Goal: Task Accomplishment & Management: Manage account settings

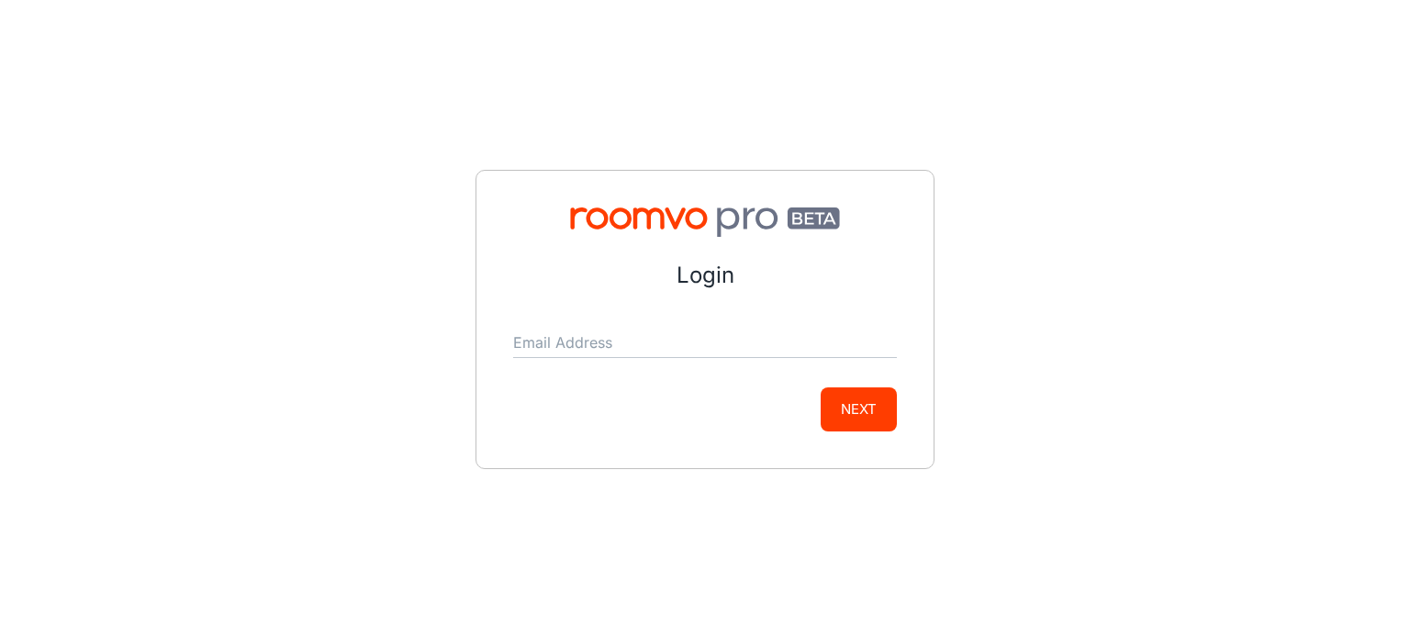
drag, startPoint x: 1035, startPoint y: 201, endPoint x: 1094, endPoint y: 143, distance: 82.5
click at [1036, 201] on div "Login Email Address Next" at bounding box center [705, 319] width 1410 height 638
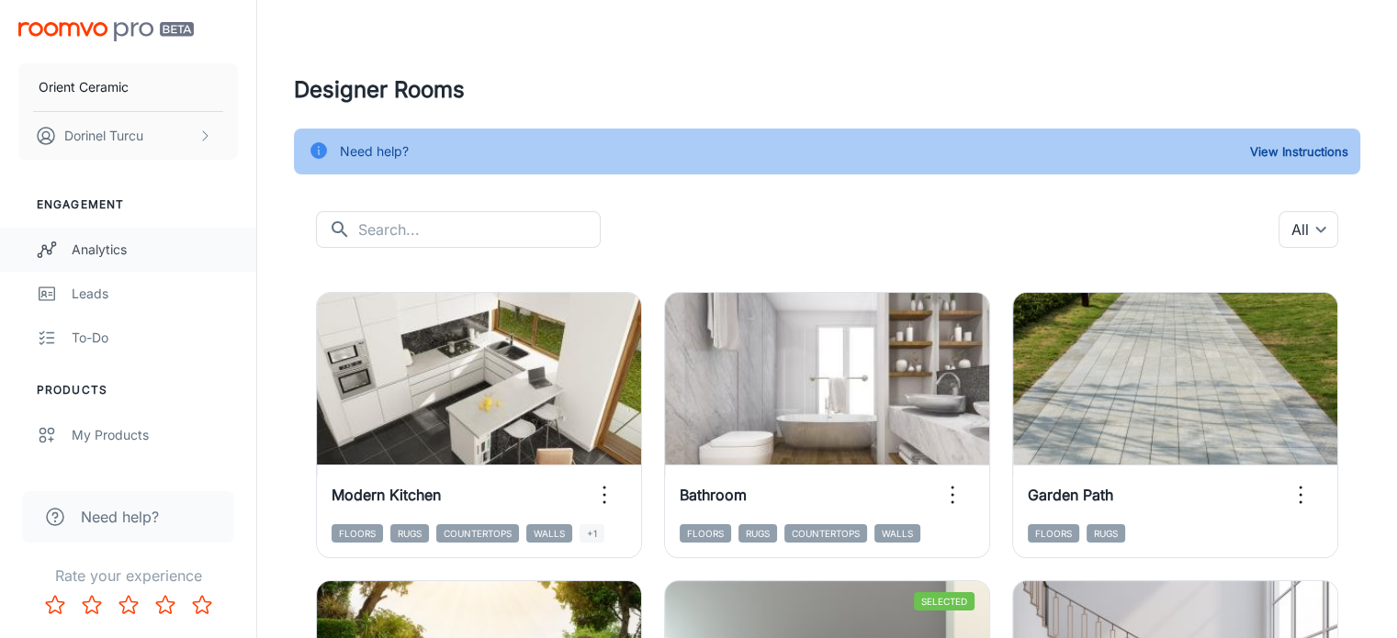
click at [105, 249] on div "Analytics" at bounding box center [155, 250] width 166 height 20
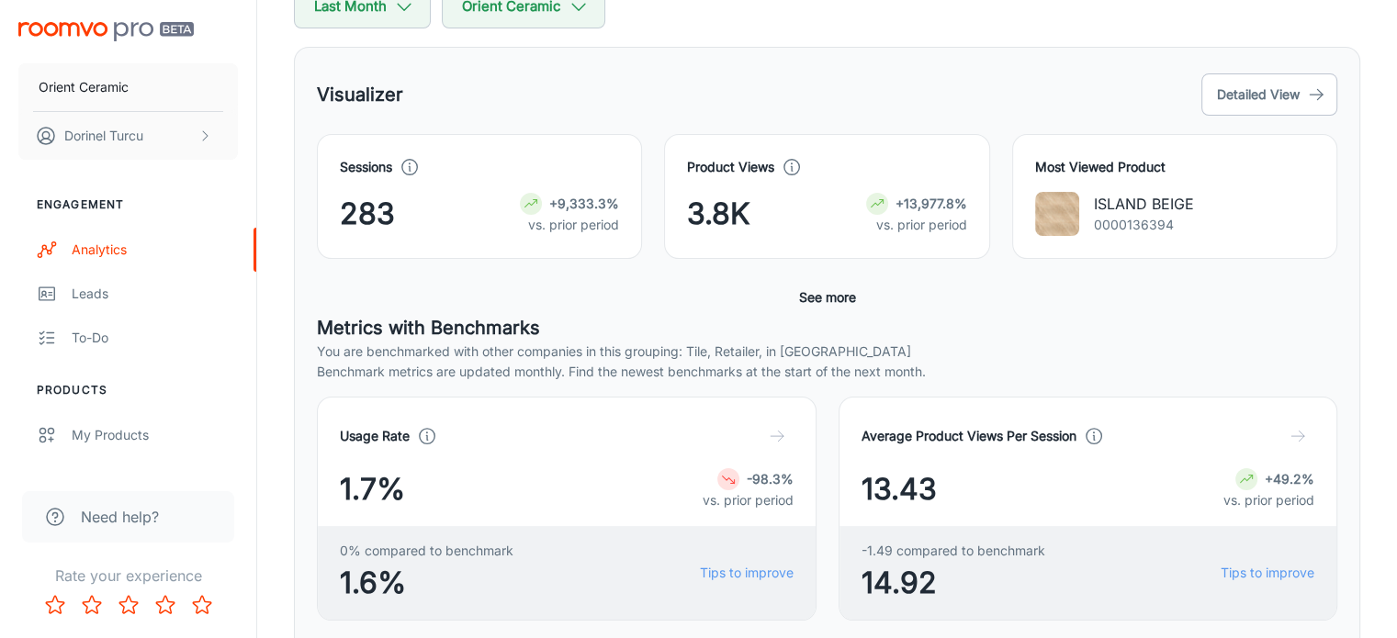
scroll to position [459, 0]
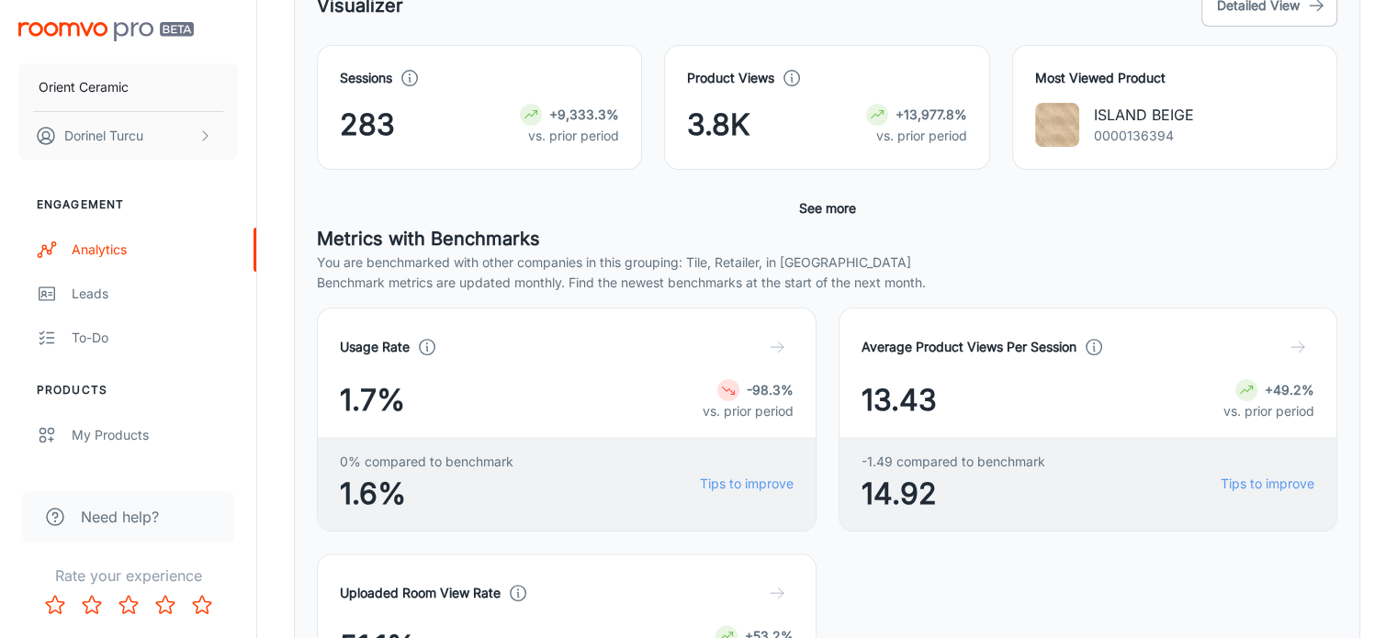
scroll to position [235, 0]
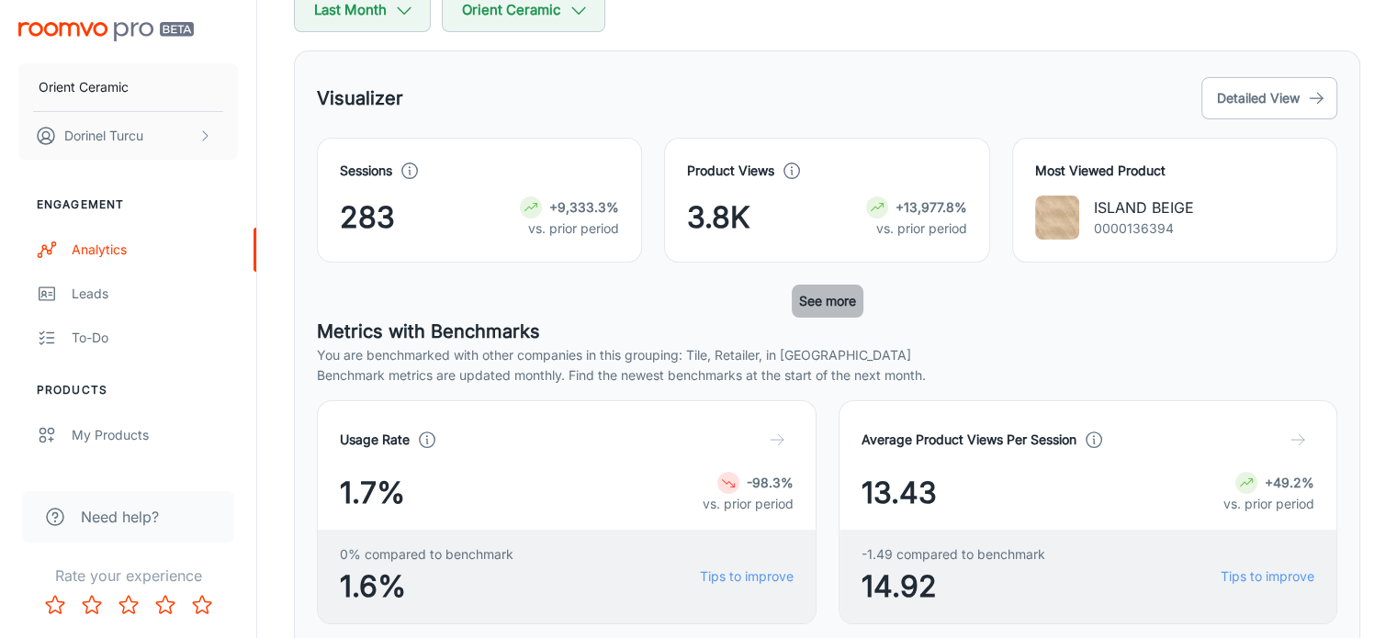
click at [831, 300] on button "See more" at bounding box center [828, 301] width 72 height 33
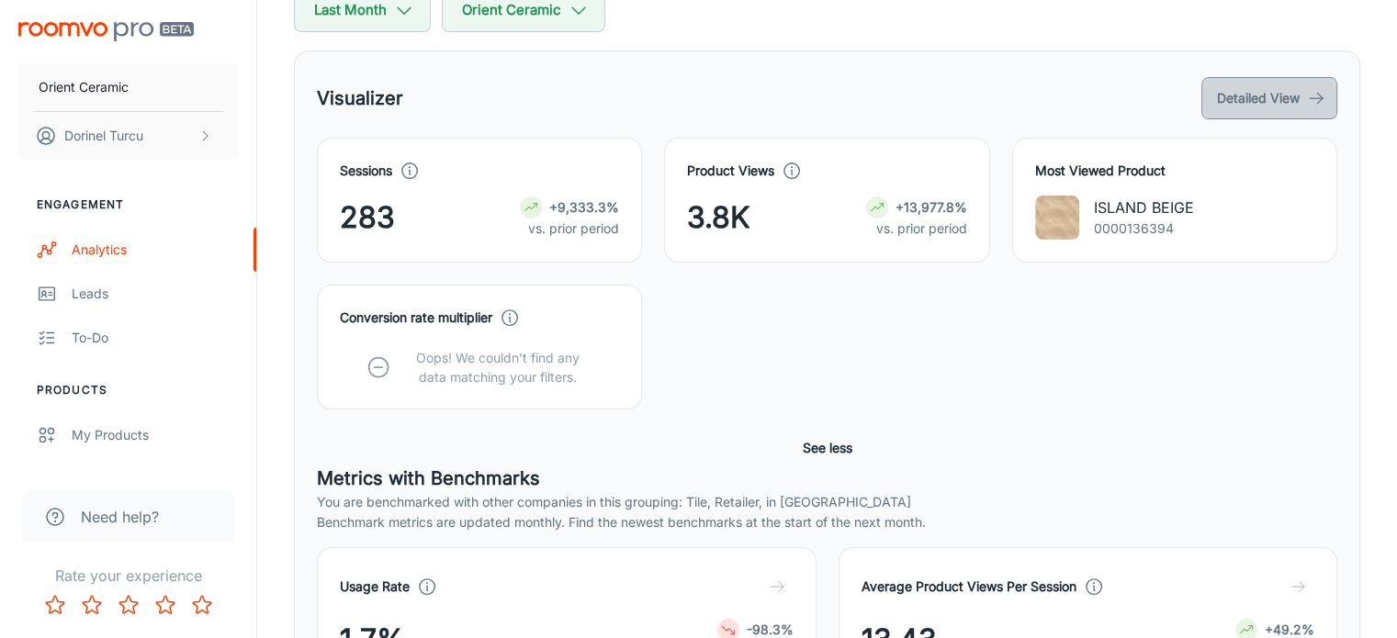
click at [1250, 100] on button "Detailed View" at bounding box center [1269, 98] width 136 height 42
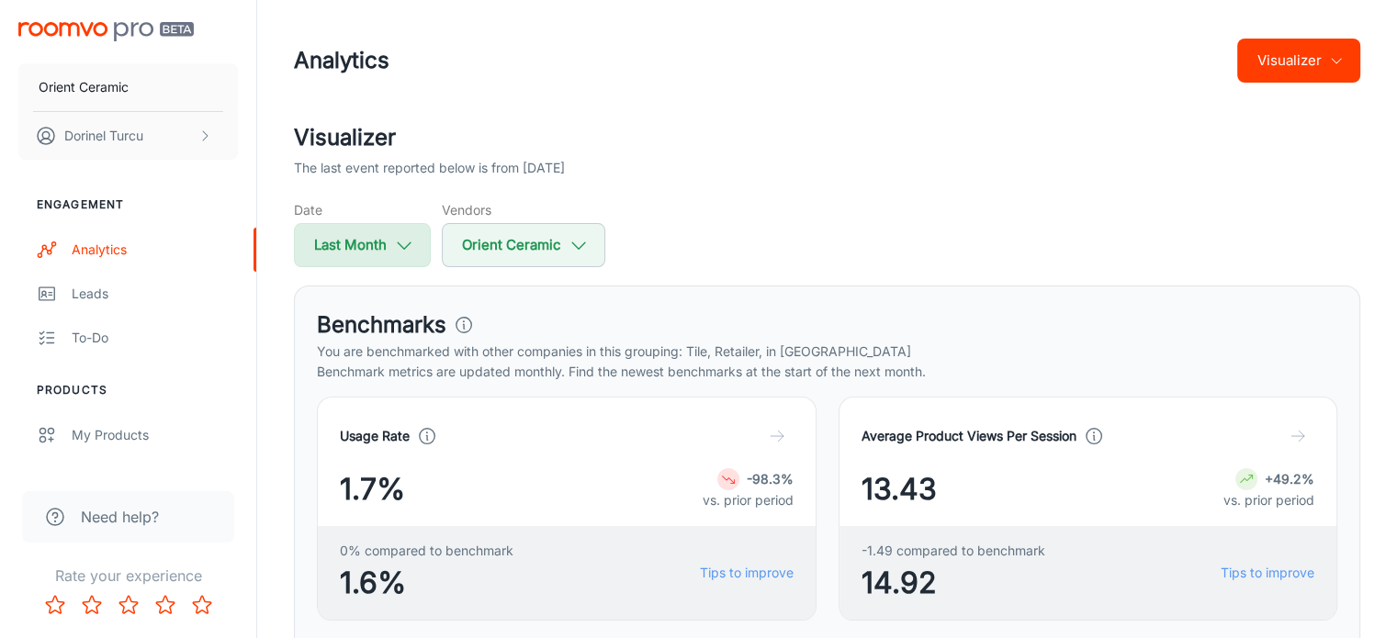
click at [399, 242] on icon "button" at bounding box center [404, 245] width 20 height 20
select select "7"
select select "2025"
select select "7"
select select "2025"
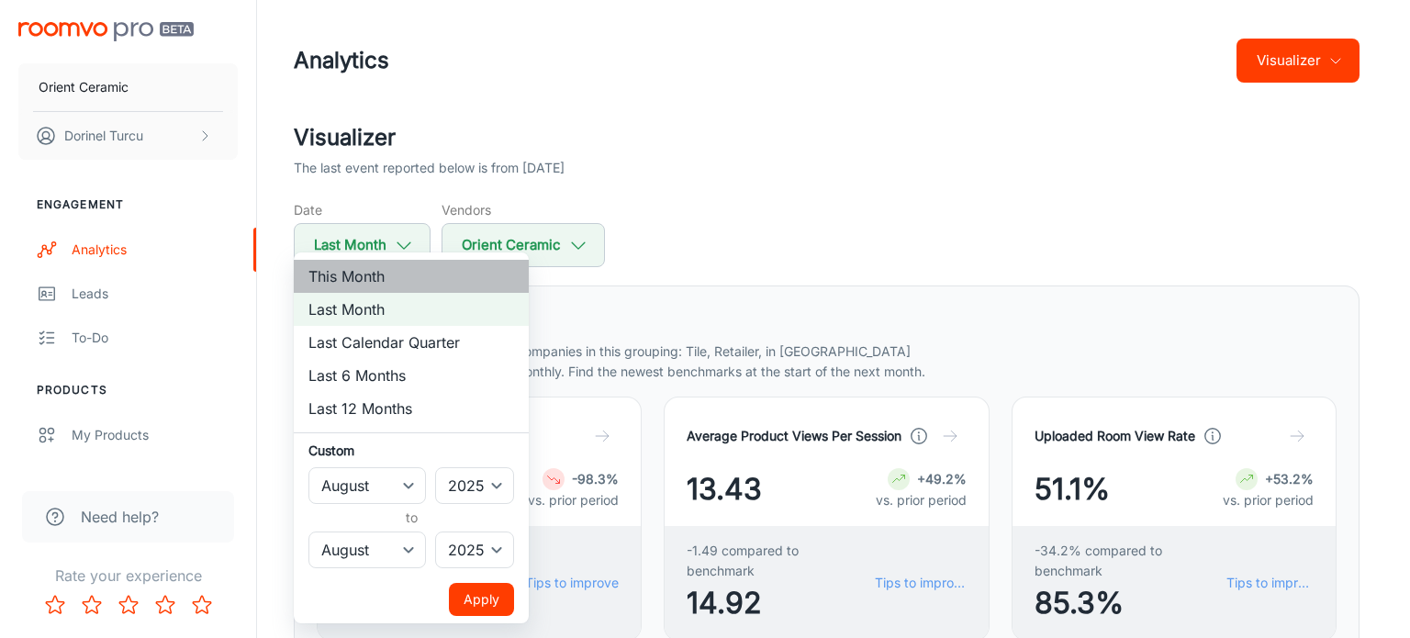
click at [396, 276] on li "This Month" at bounding box center [411, 276] width 235 height 33
select select "8"
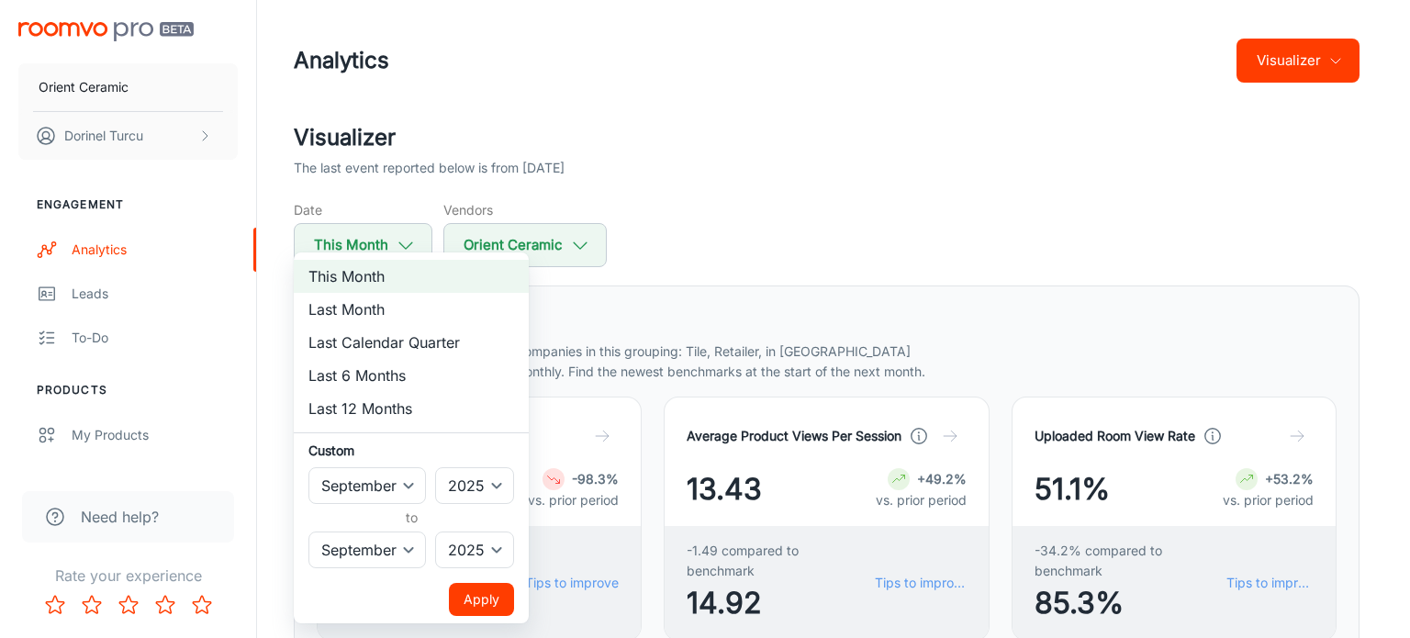
click at [710, 206] on div at bounding box center [705, 319] width 1410 height 638
select select "7"
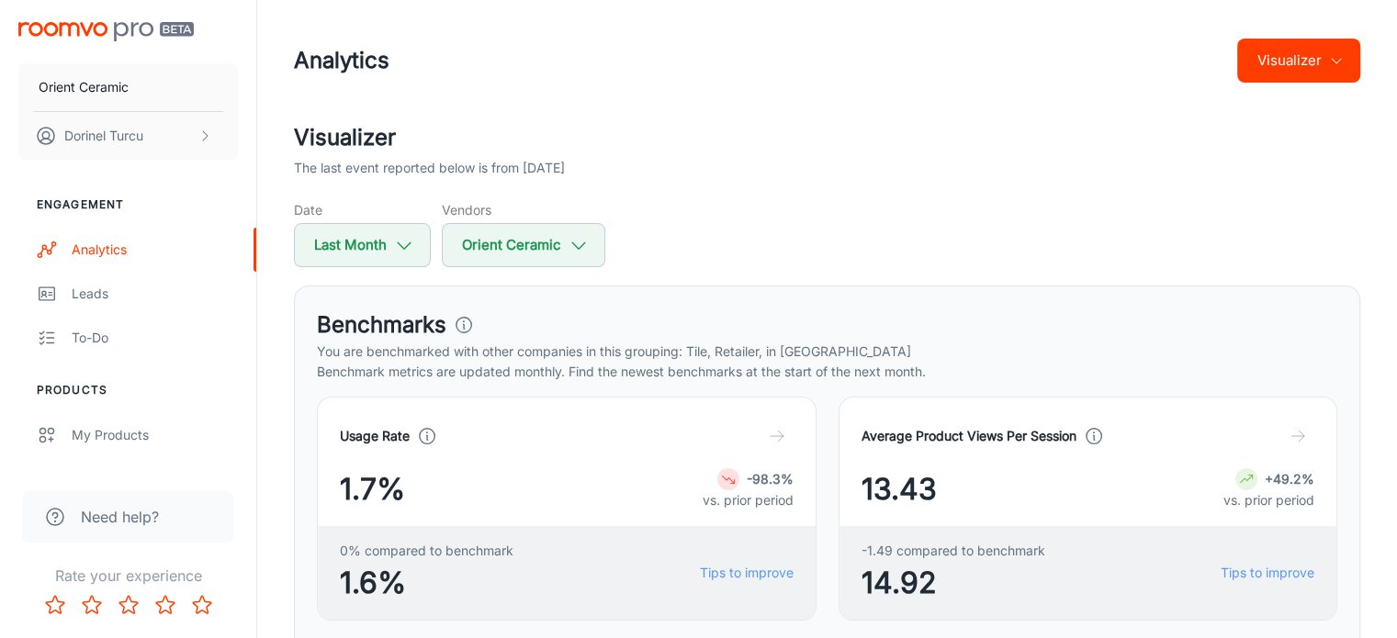
click at [389, 258] on button "Last Month" at bounding box center [362, 245] width 137 height 44
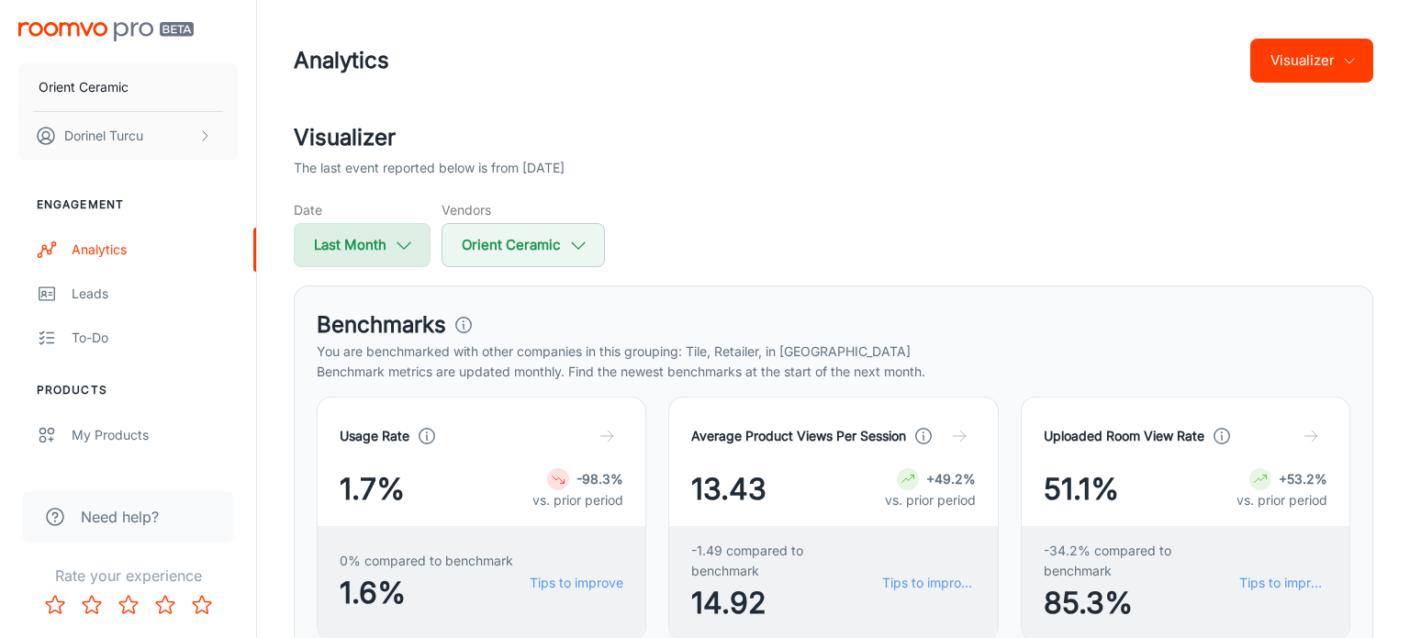
select select "7"
select select "2025"
select select "7"
select select "2025"
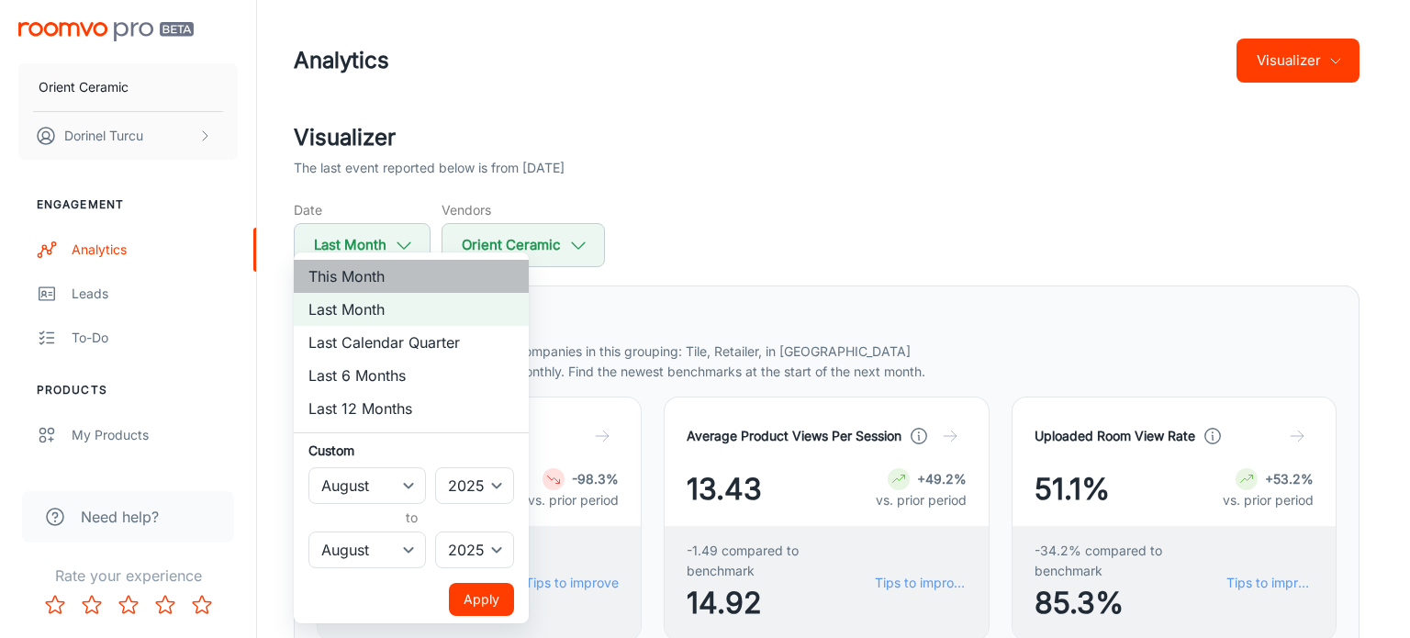
click at [383, 285] on li "This Month" at bounding box center [411, 276] width 235 height 33
select select "8"
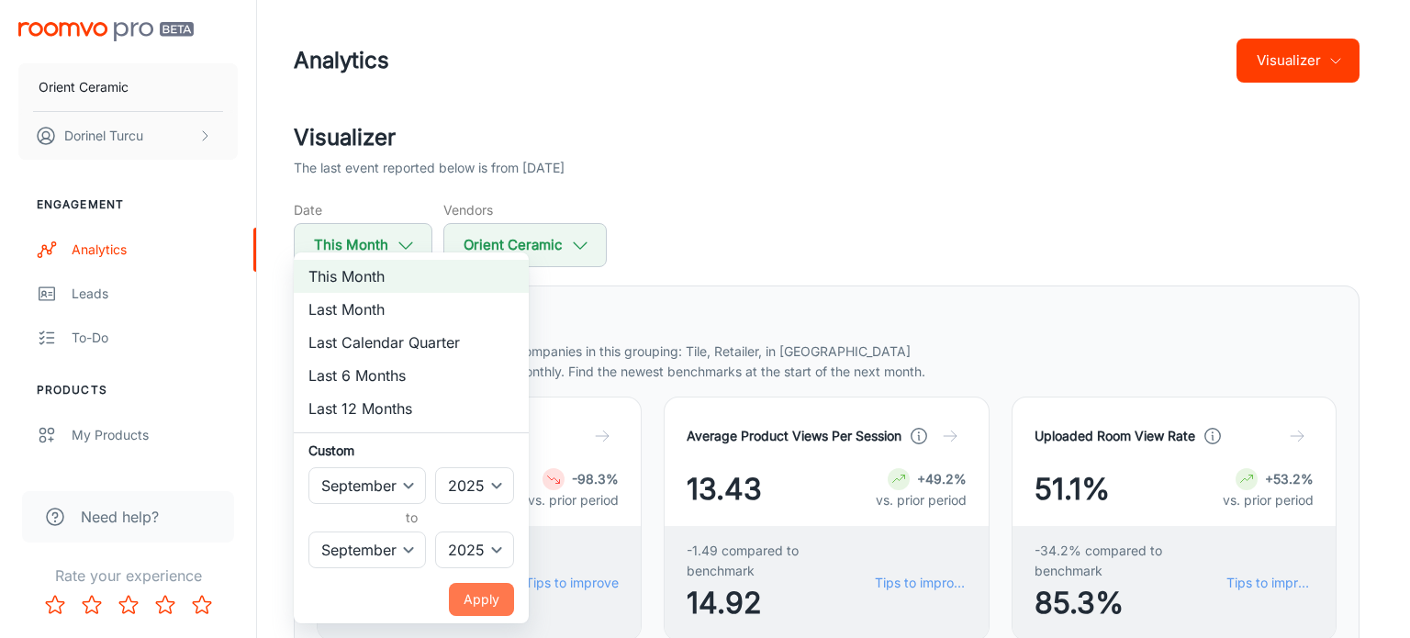
click at [503, 608] on button "Apply" at bounding box center [481, 599] width 65 height 33
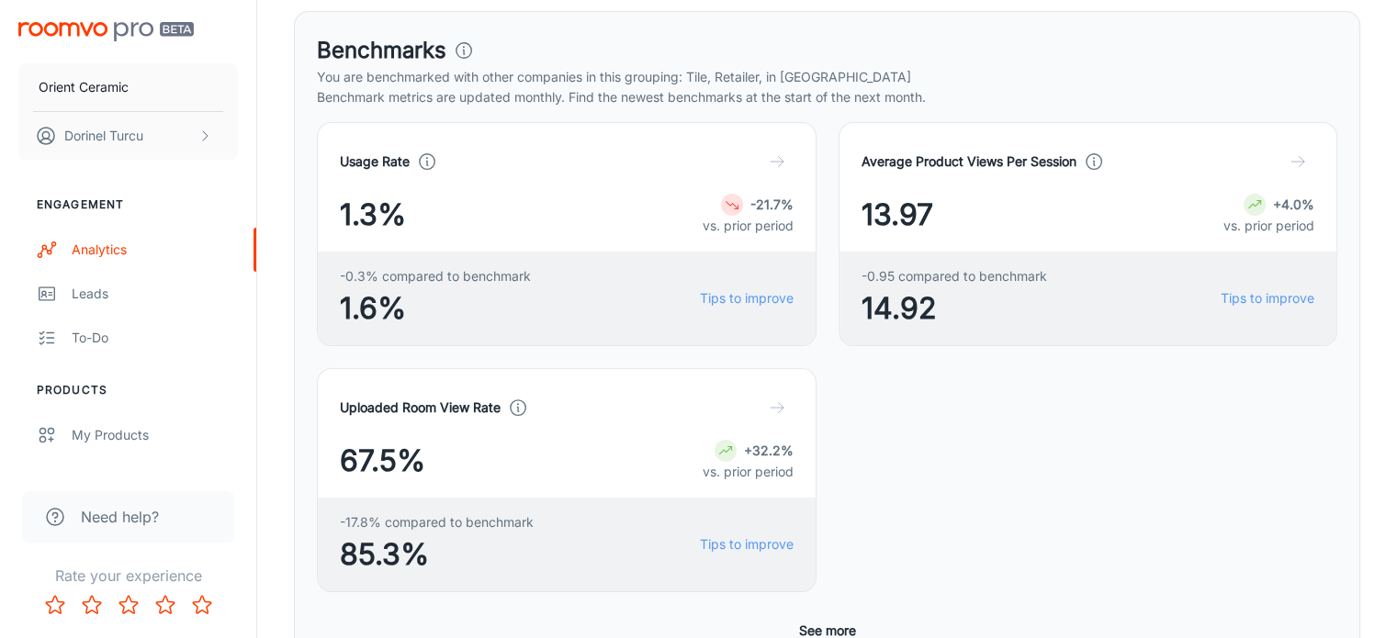
scroll to position [275, 0]
click at [842, 613] on button "See more" at bounding box center [828, 629] width 72 height 33
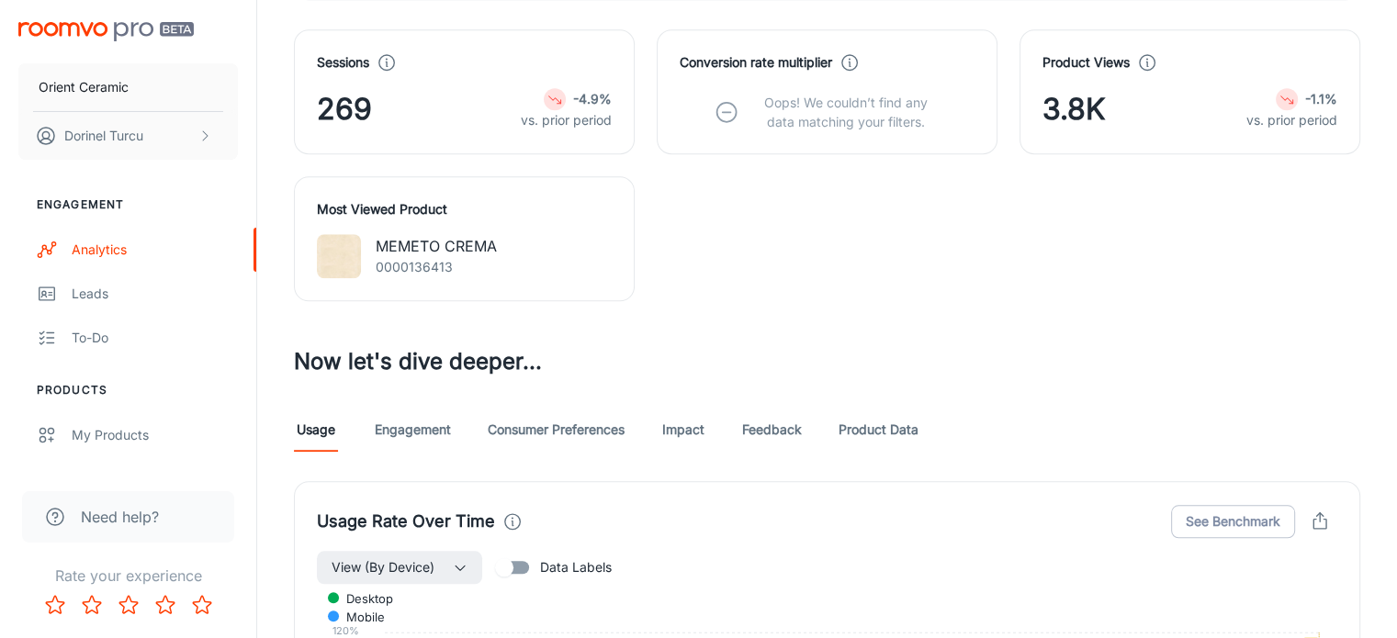
scroll to position [1653, 0]
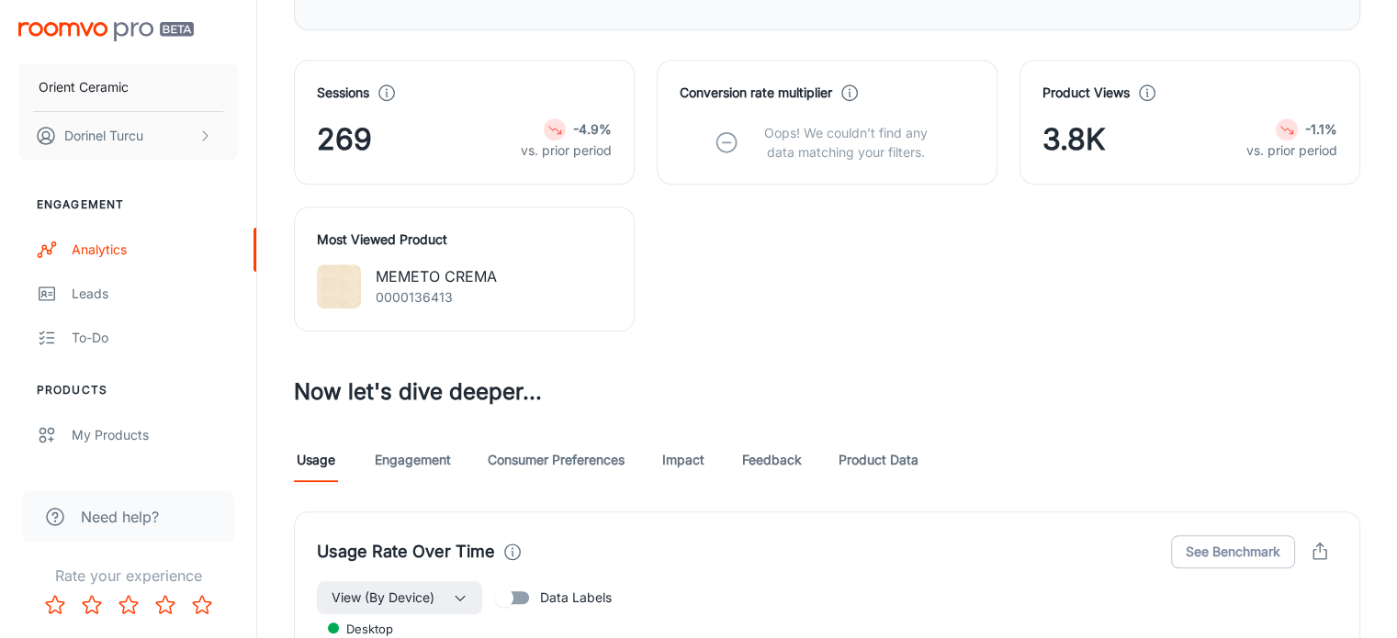
click at [540, 438] on link "Consumer Preferences" at bounding box center [556, 460] width 137 height 44
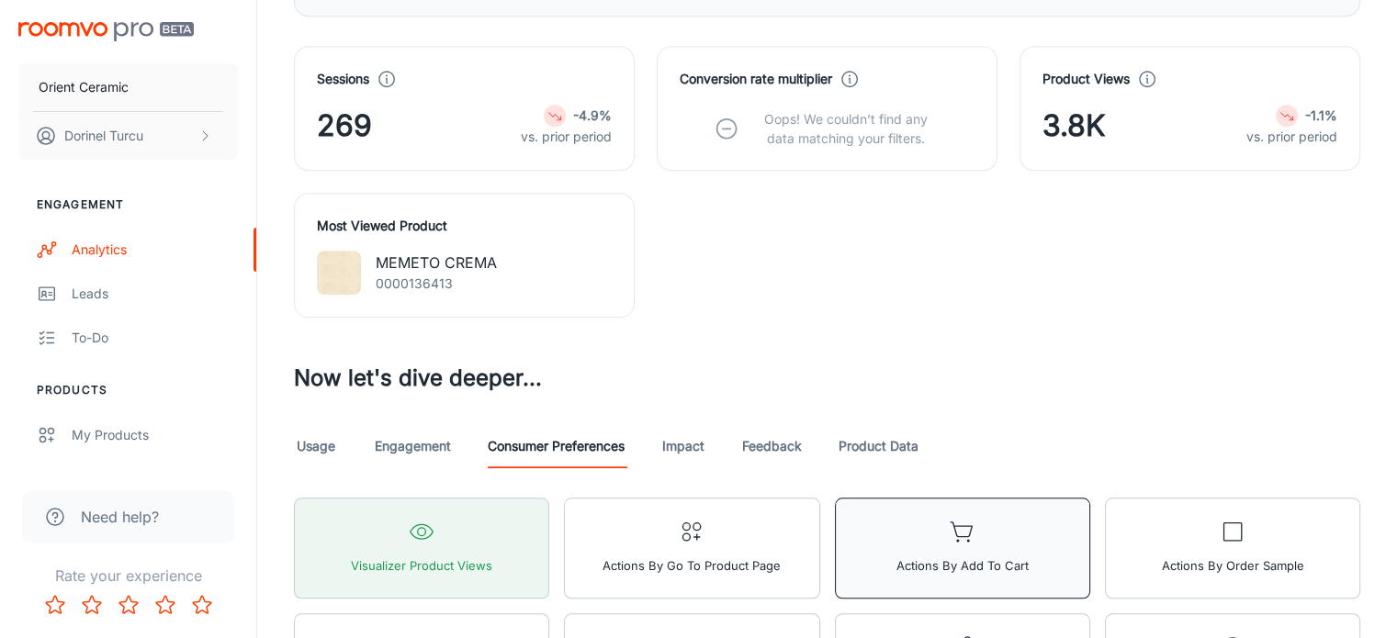
scroll to position [1561, 0]
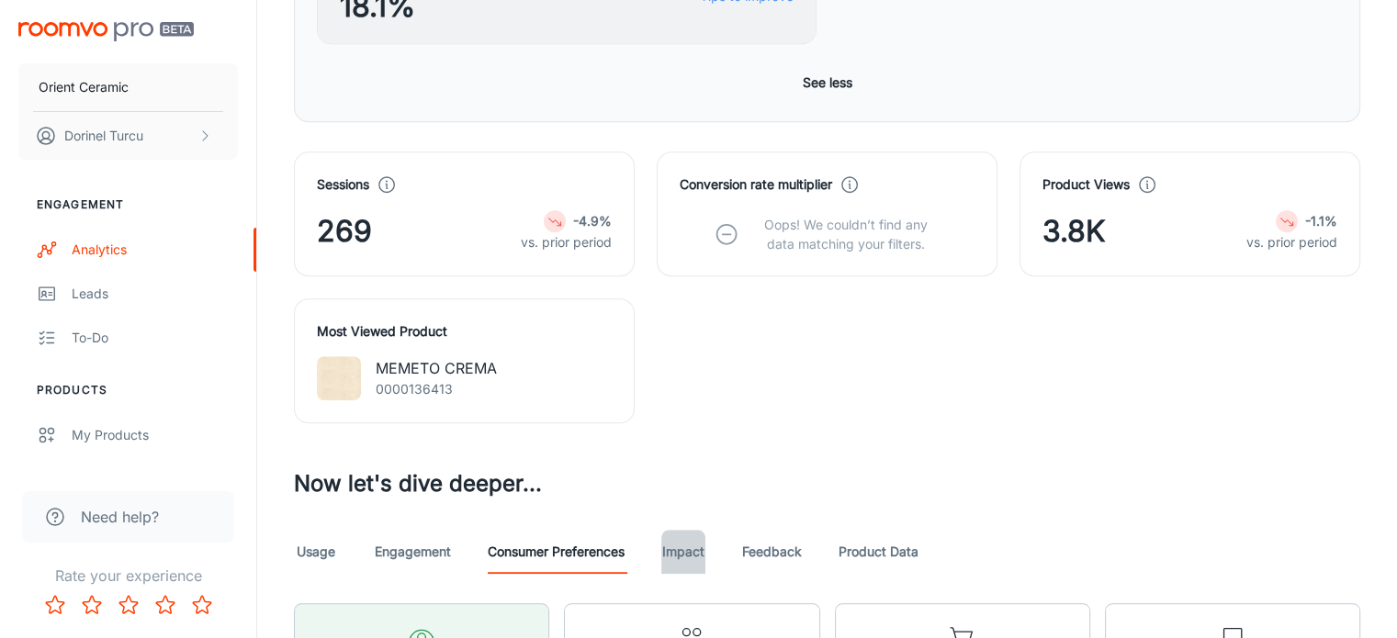
click at [693, 530] on link "Impact" at bounding box center [683, 552] width 44 height 44
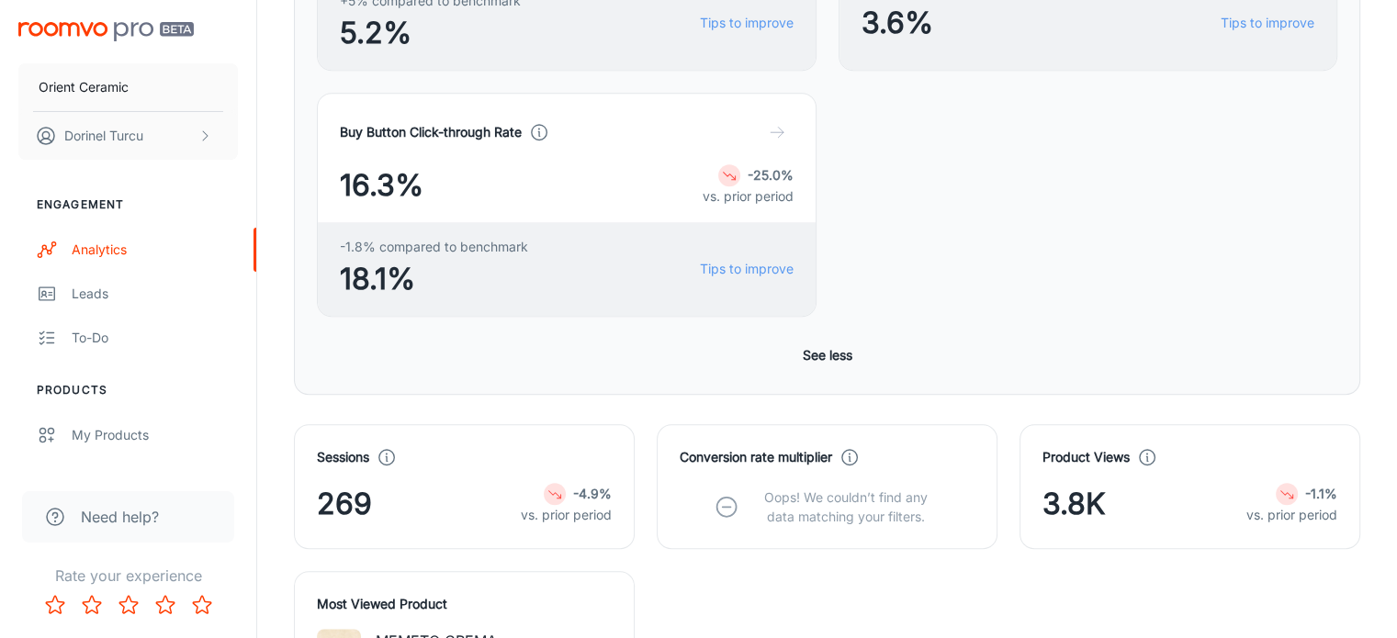
scroll to position [1377, 0]
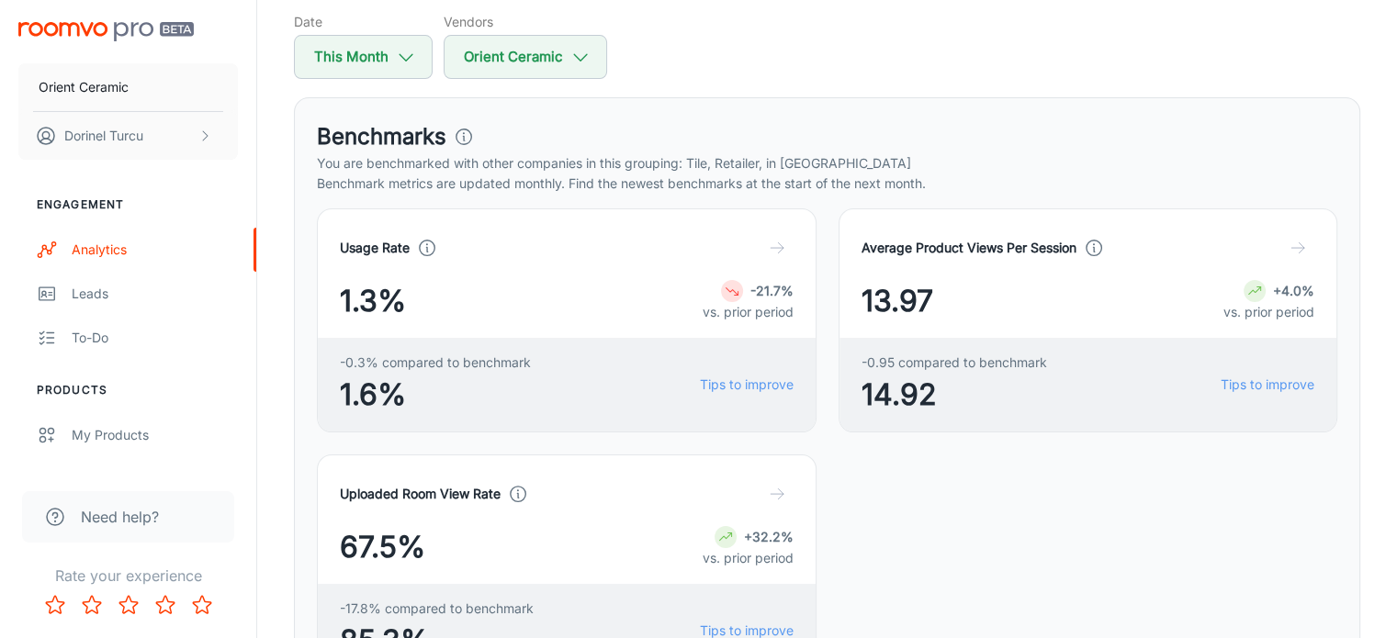
scroll to position [184, 0]
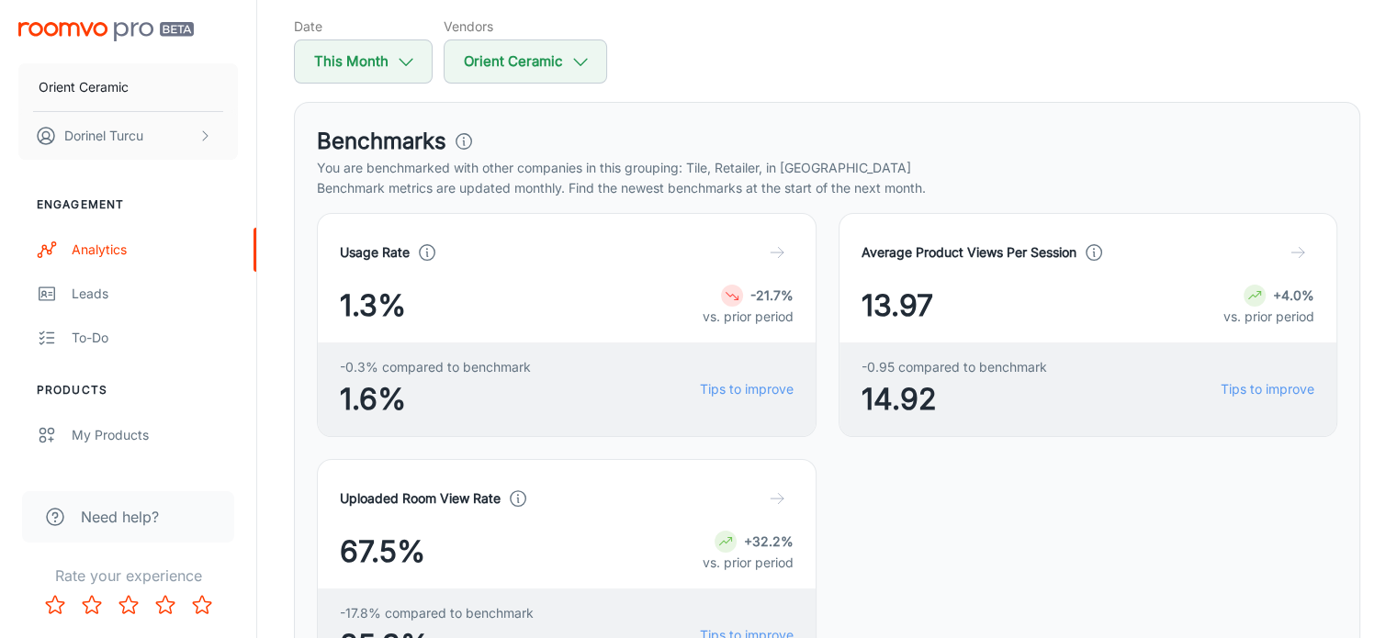
drag, startPoint x: 1075, startPoint y: 65, endPoint x: 1140, endPoint y: 36, distance: 70.7
click at [1076, 65] on div "Date This Month Vendors Orient Ceramic" at bounding box center [827, 50] width 1066 height 67
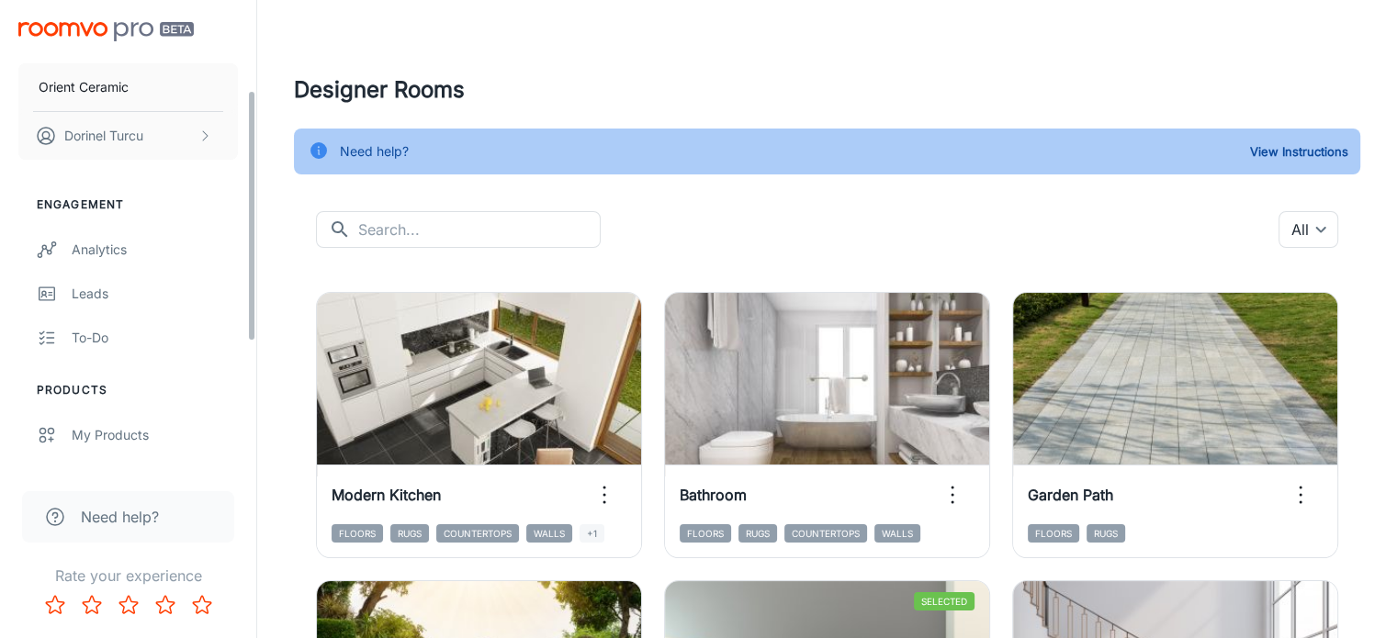
scroll to position [275, 0]
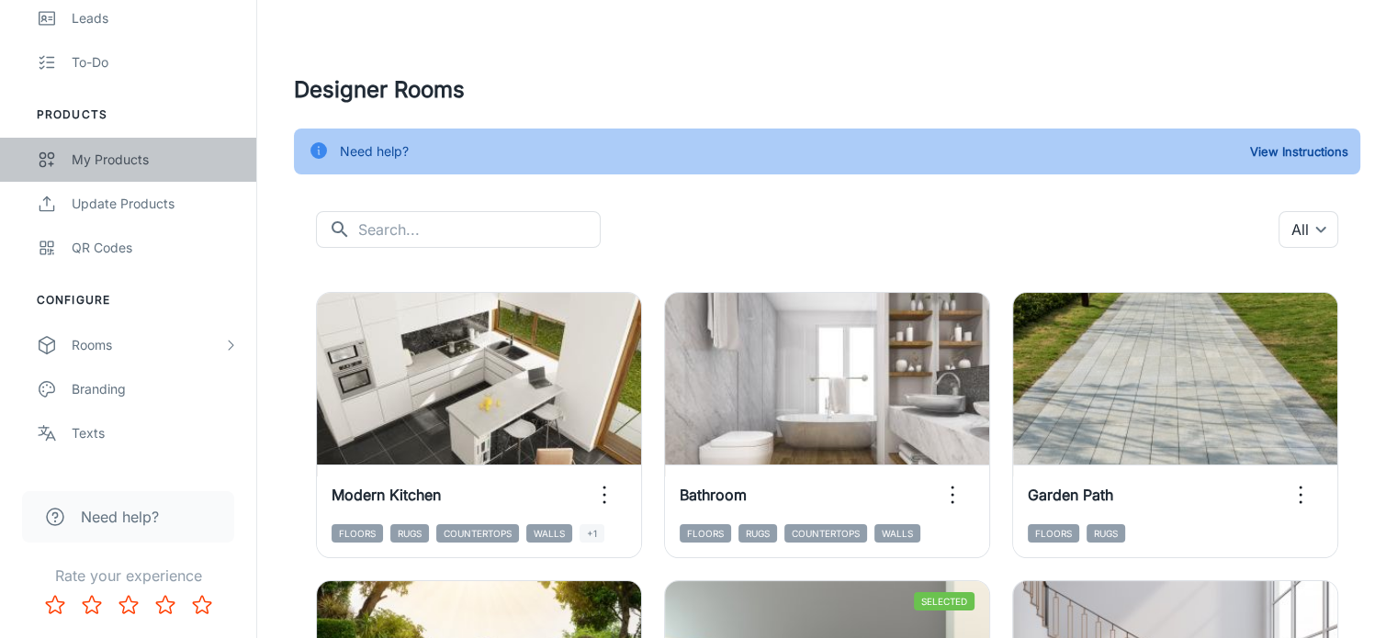
click at [148, 150] on div "My Products" at bounding box center [155, 160] width 166 height 20
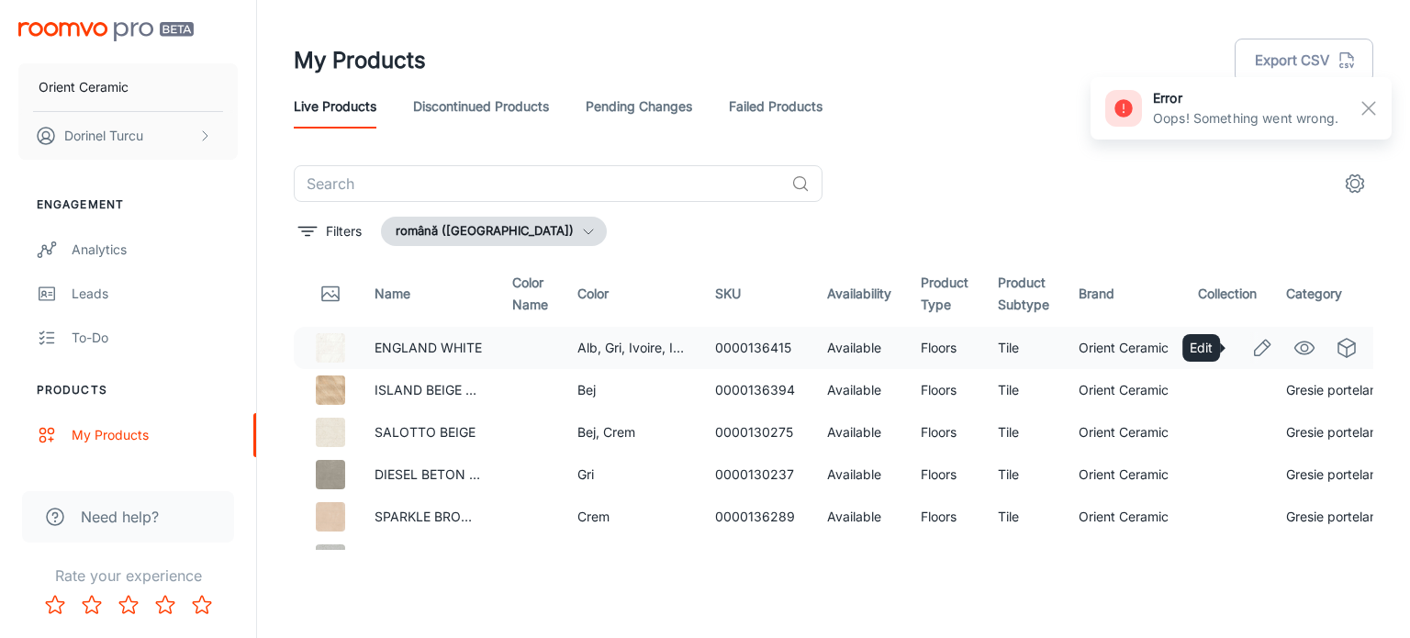
click at [1252, 345] on icon "Edit" at bounding box center [1263, 348] width 22 height 22
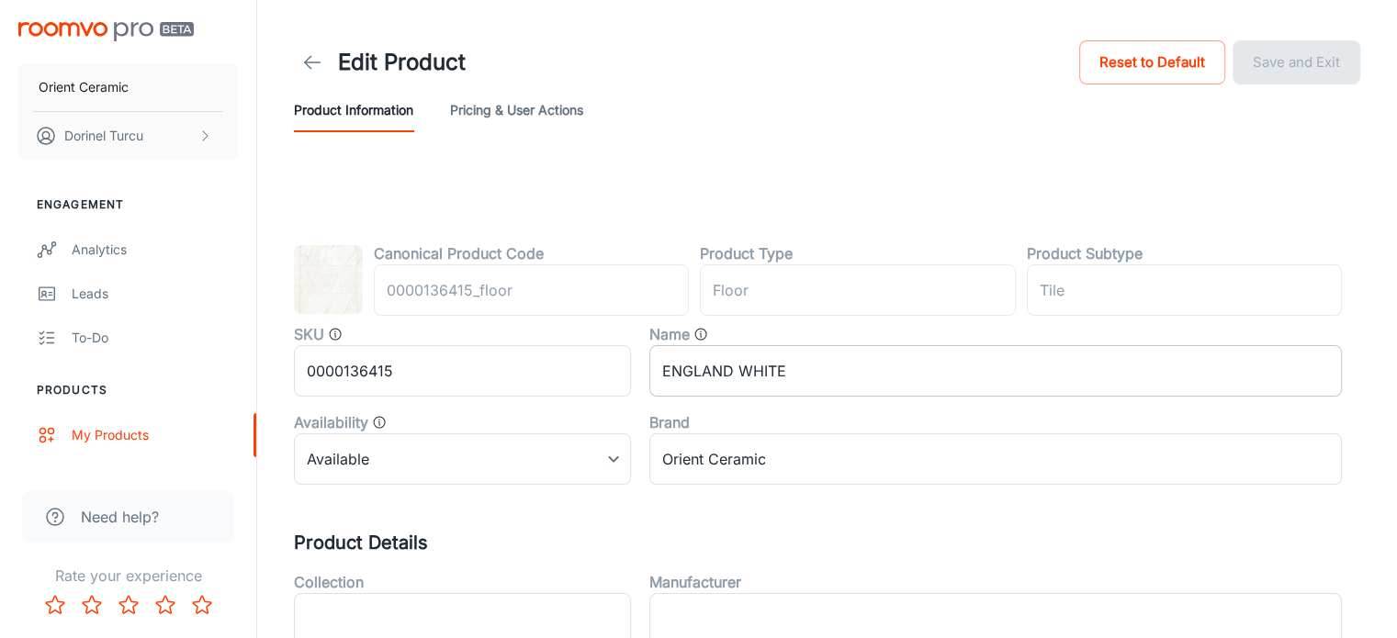
type input "podea"
type input "Gresie"
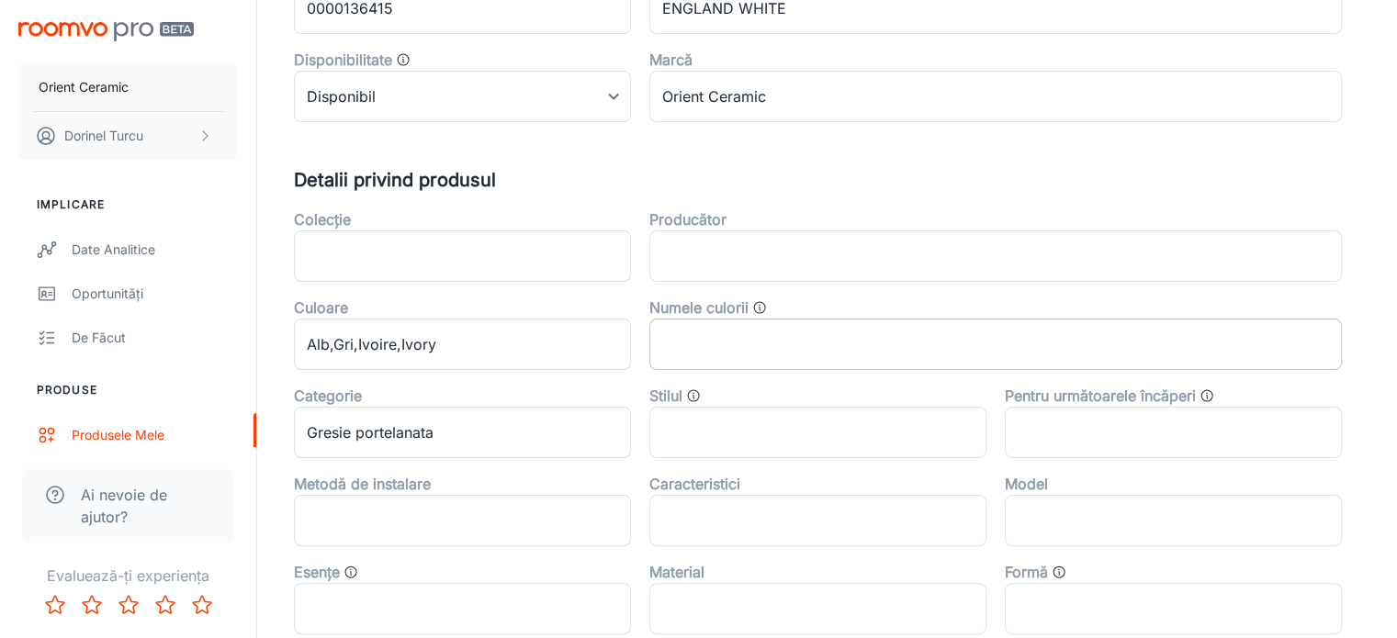
scroll to position [367, 0]
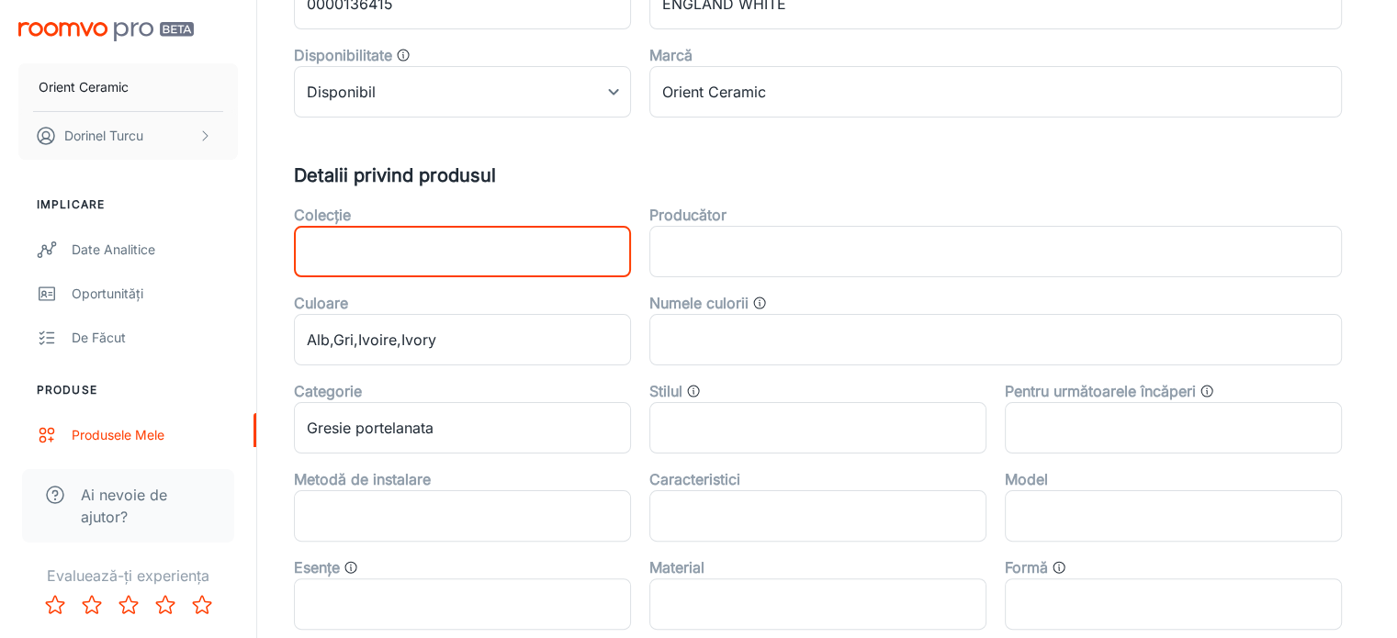
click at [356, 253] on input "text" at bounding box center [462, 251] width 337 height 51
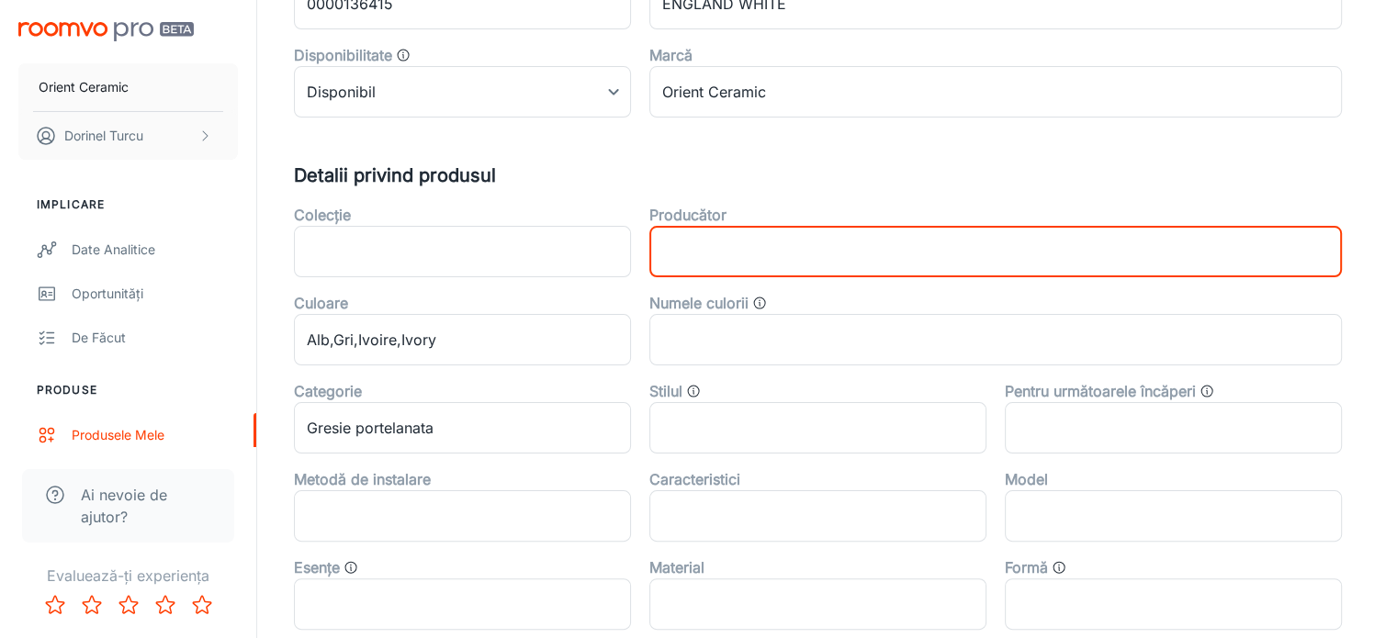
click at [718, 244] on input "text" at bounding box center [995, 251] width 692 height 51
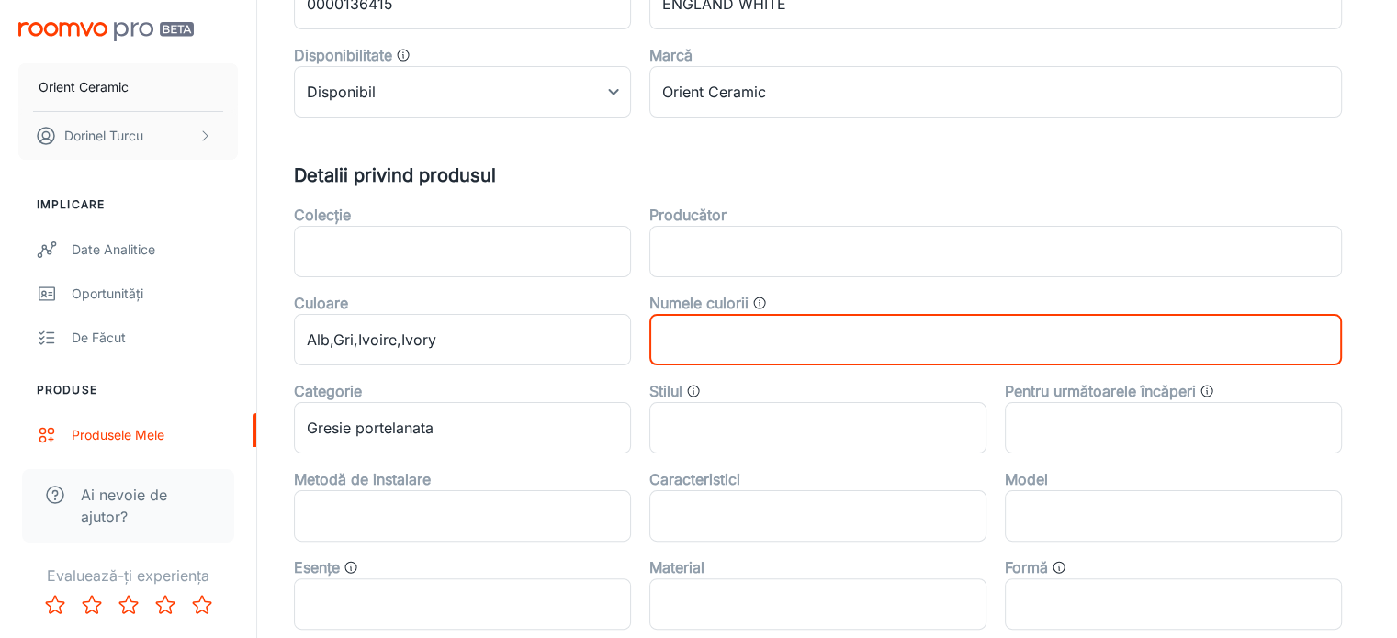
click at [716, 353] on input "text" at bounding box center [995, 339] width 692 height 51
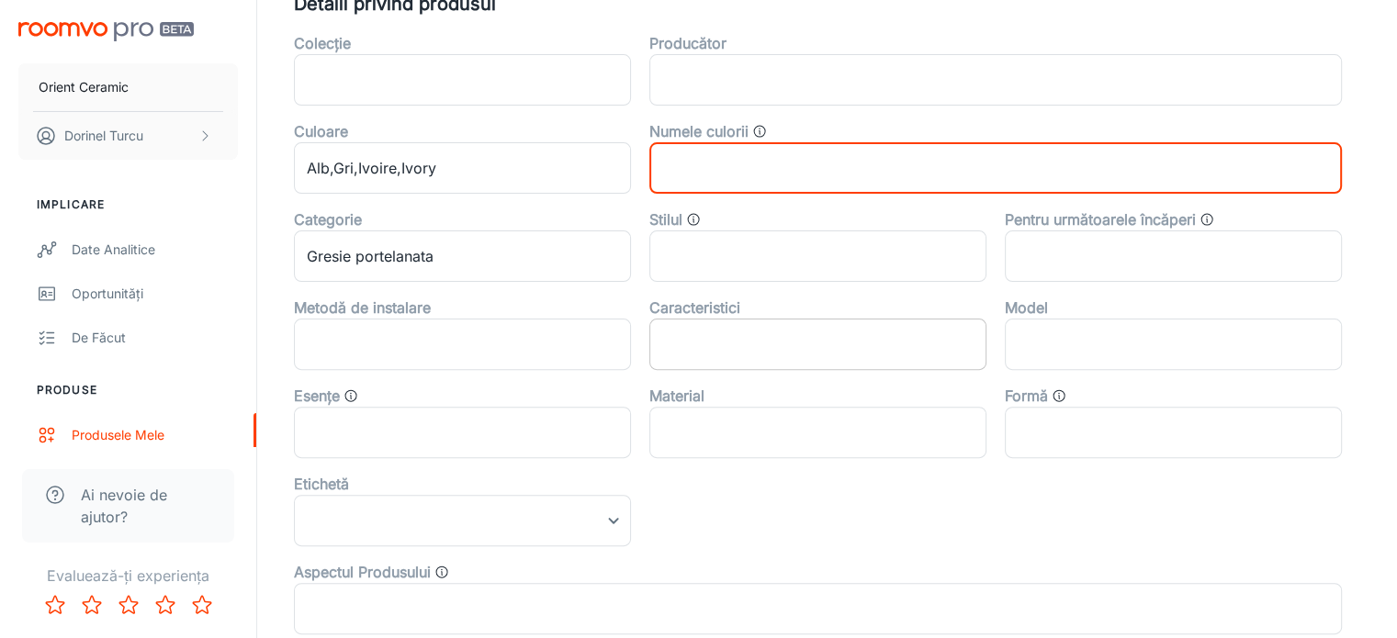
scroll to position [551, 0]
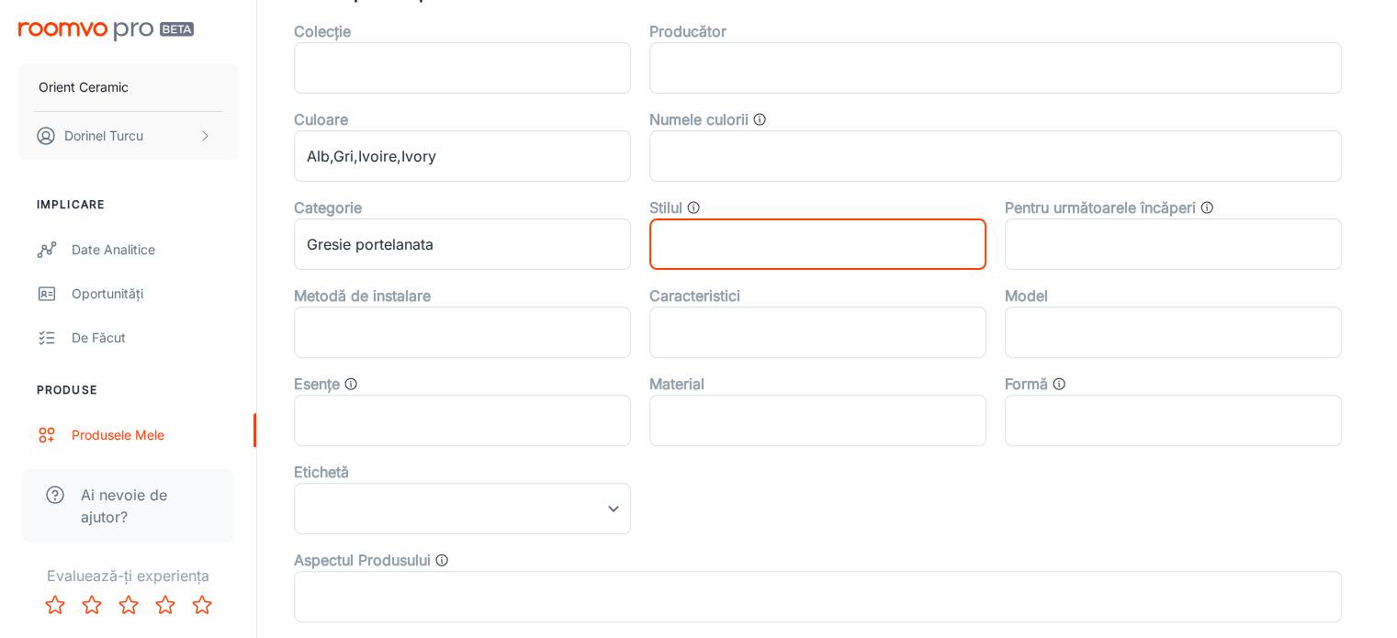
click at [714, 241] on input "text" at bounding box center [817, 244] width 337 height 51
click at [1124, 252] on input "text" at bounding box center [1173, 244] width 337 height 51
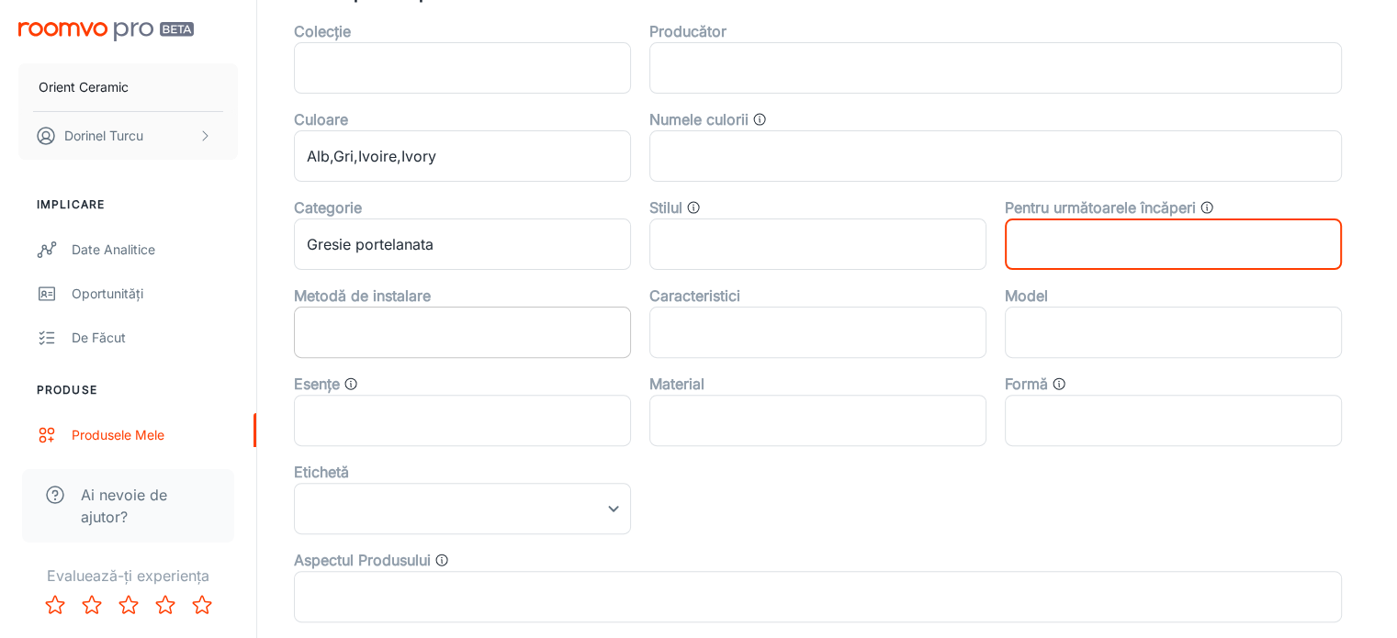
click at [500, 318] on input "text" at bounding box center [462, 332] width 337 height 51
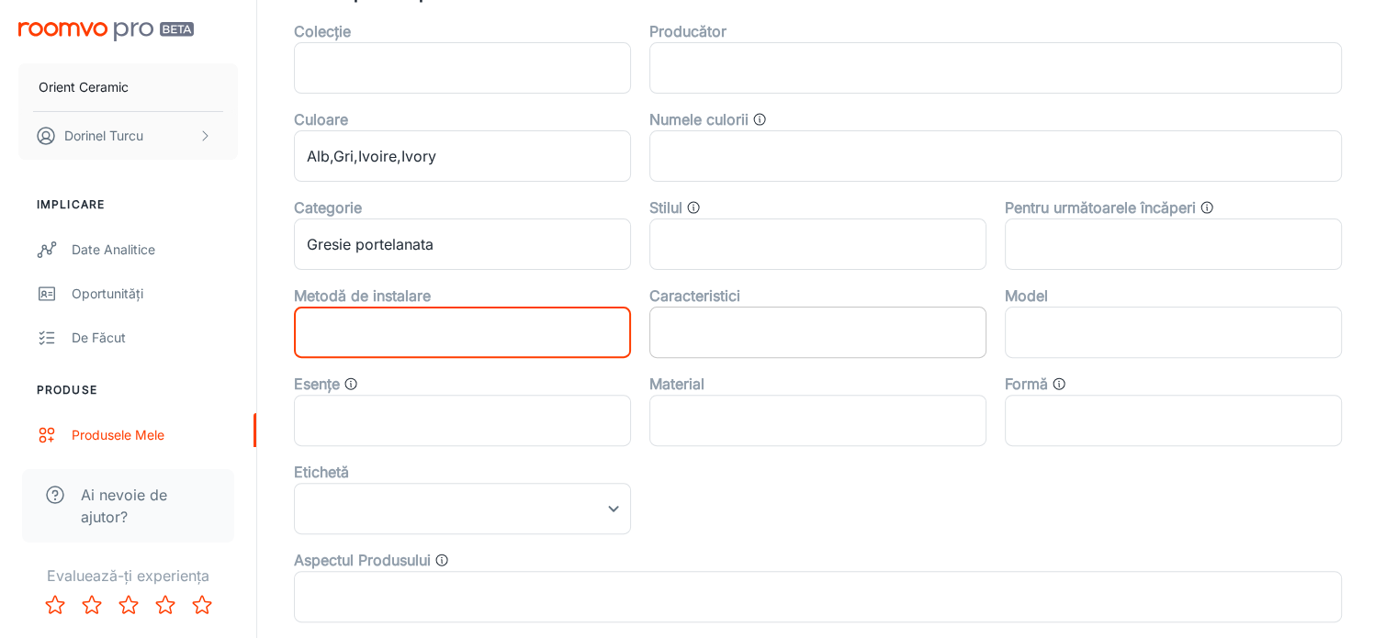
click at [734, 320] on input "text" at bounding box center [817, 332] width 337 height 51
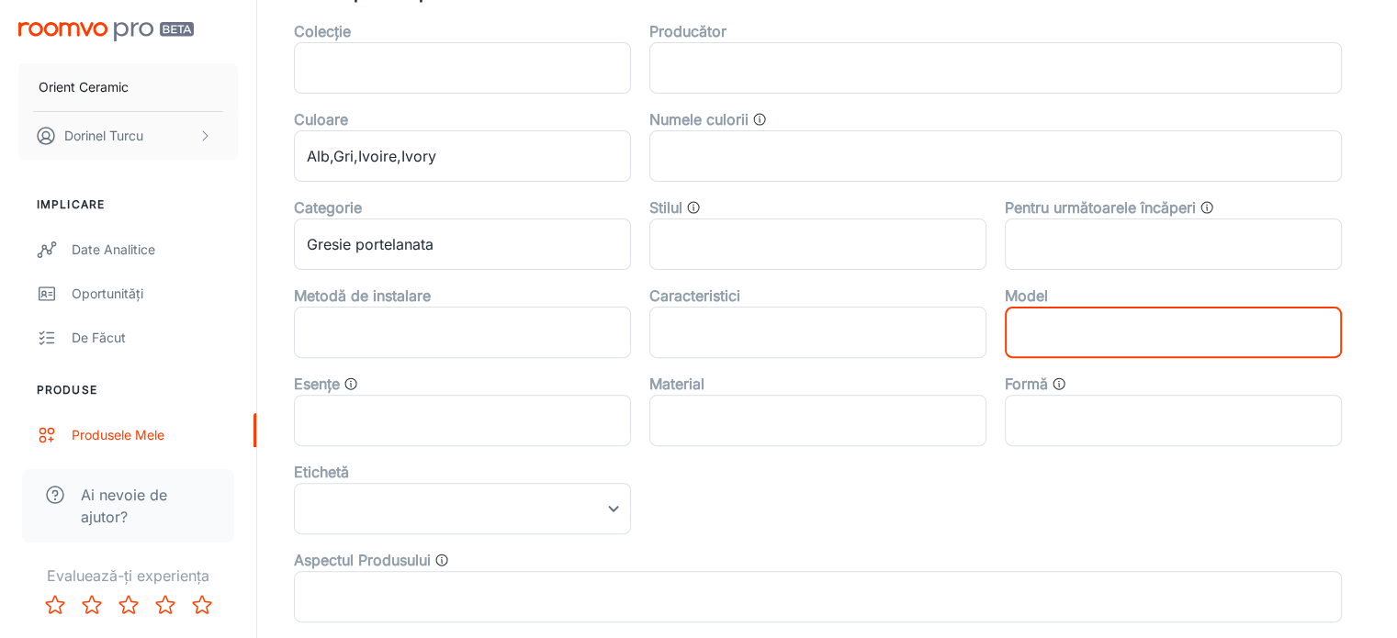
click at [1141, 318] on input "text" at bounding box center [1173, 332] width 337 height 51
click at [386, 434] on input "text" at bounding box center [462, 420] width 337 height 51
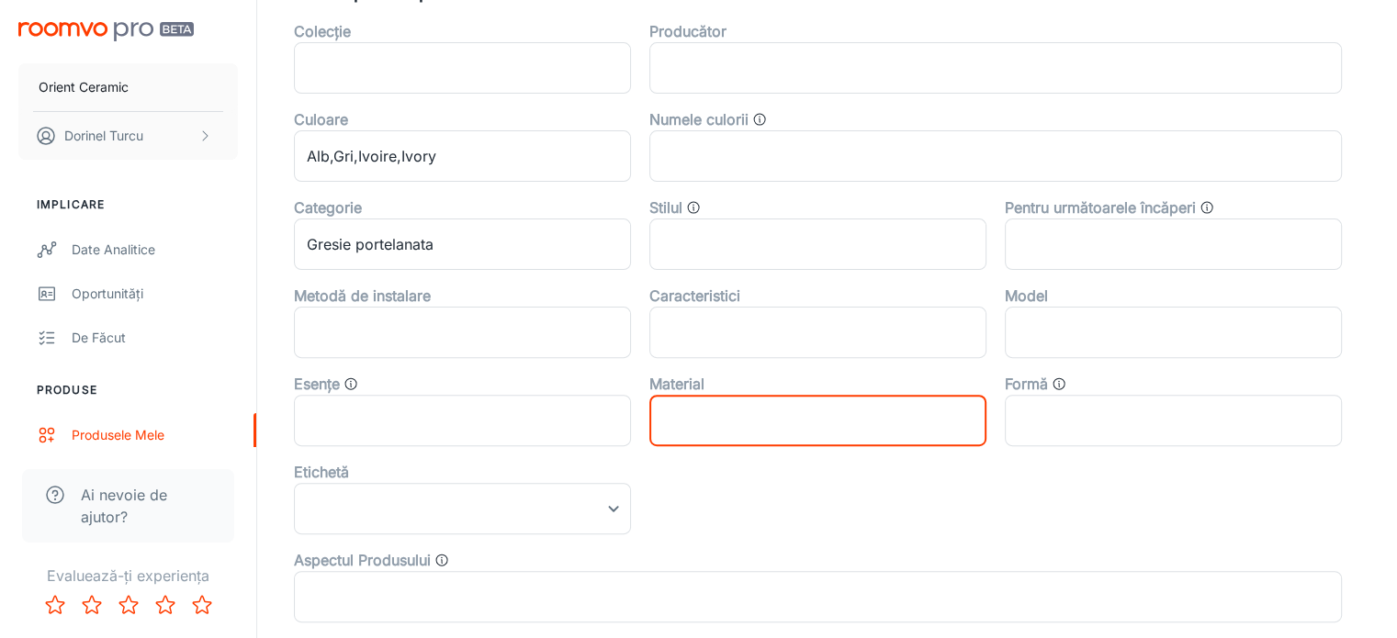
click at [783, 413] on input "text" at bounding box center [817, 420] width 337 height 51
click at [1155, 406] on input "text" at bounding box center [1173, 420] width 337 height 51
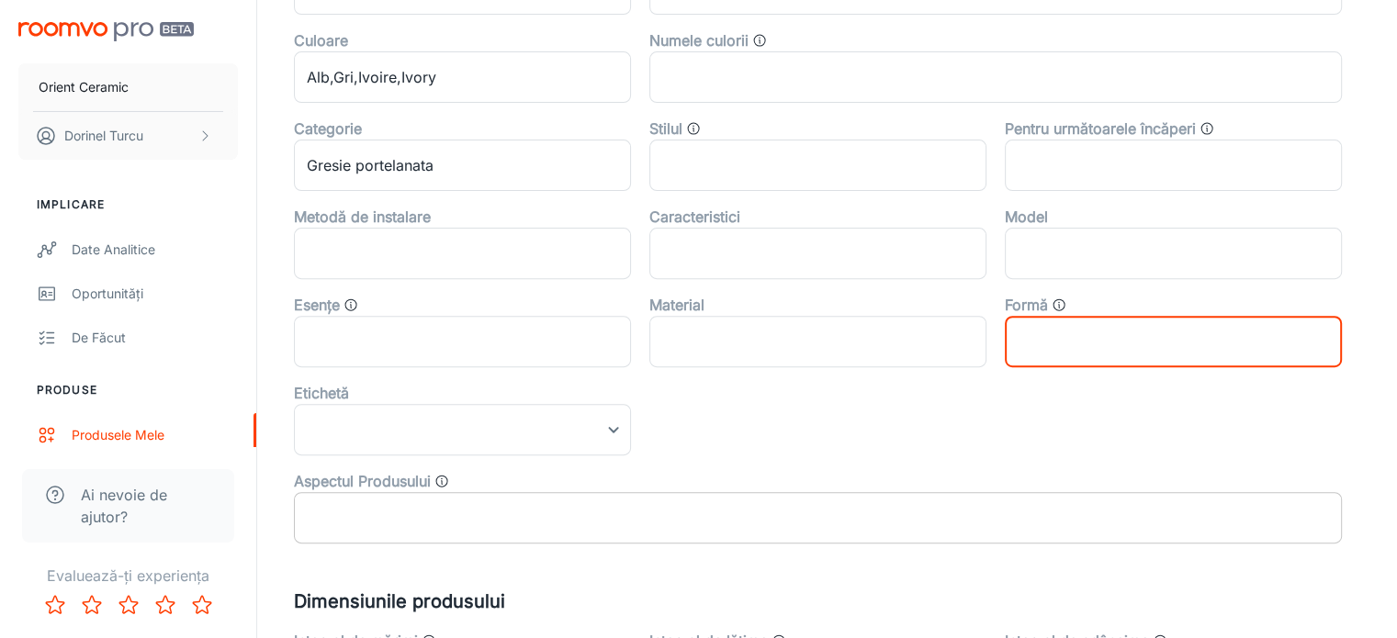
scroll to position [812, 0]
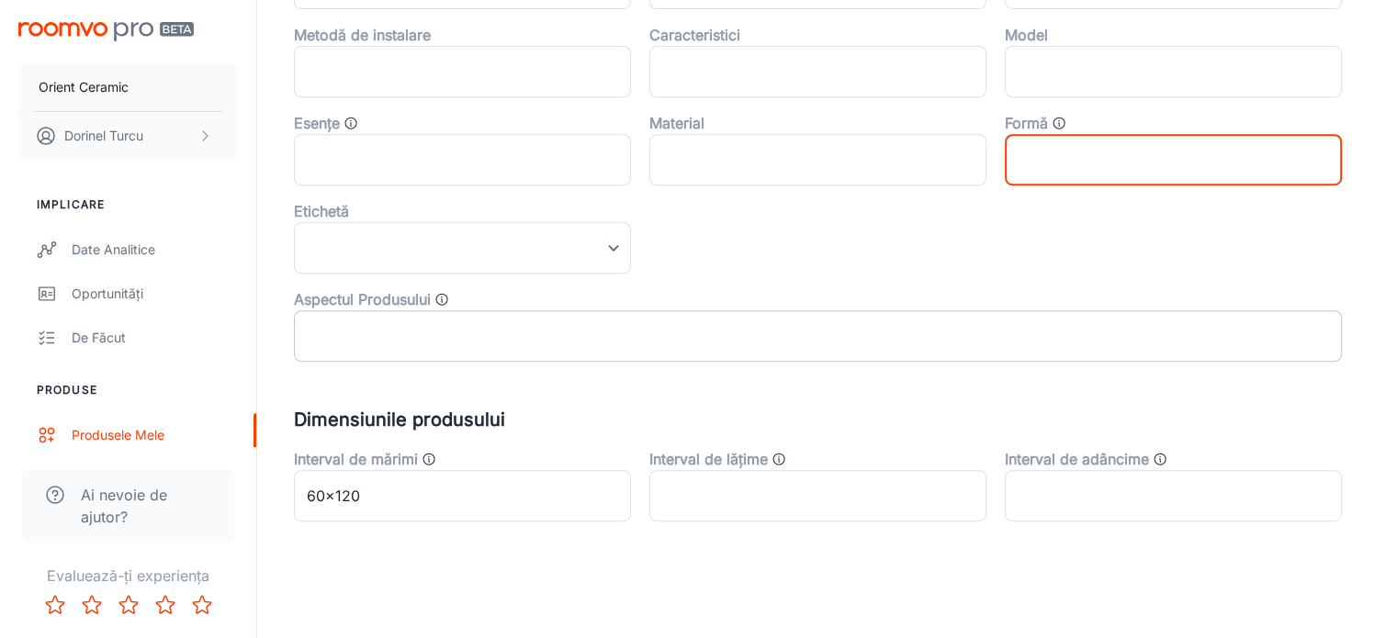
click at [516, 343] on input "text" at bounding box center [818, 335] width 1048 height 51
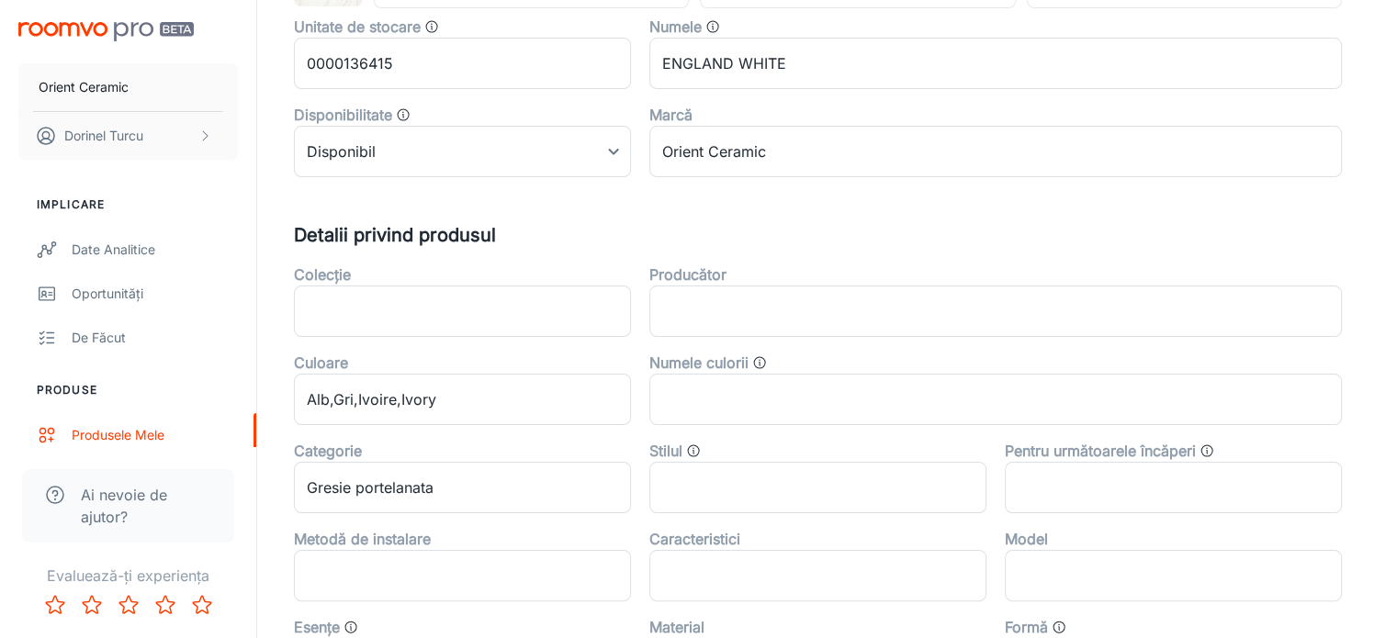
scroll to position [353, 0]
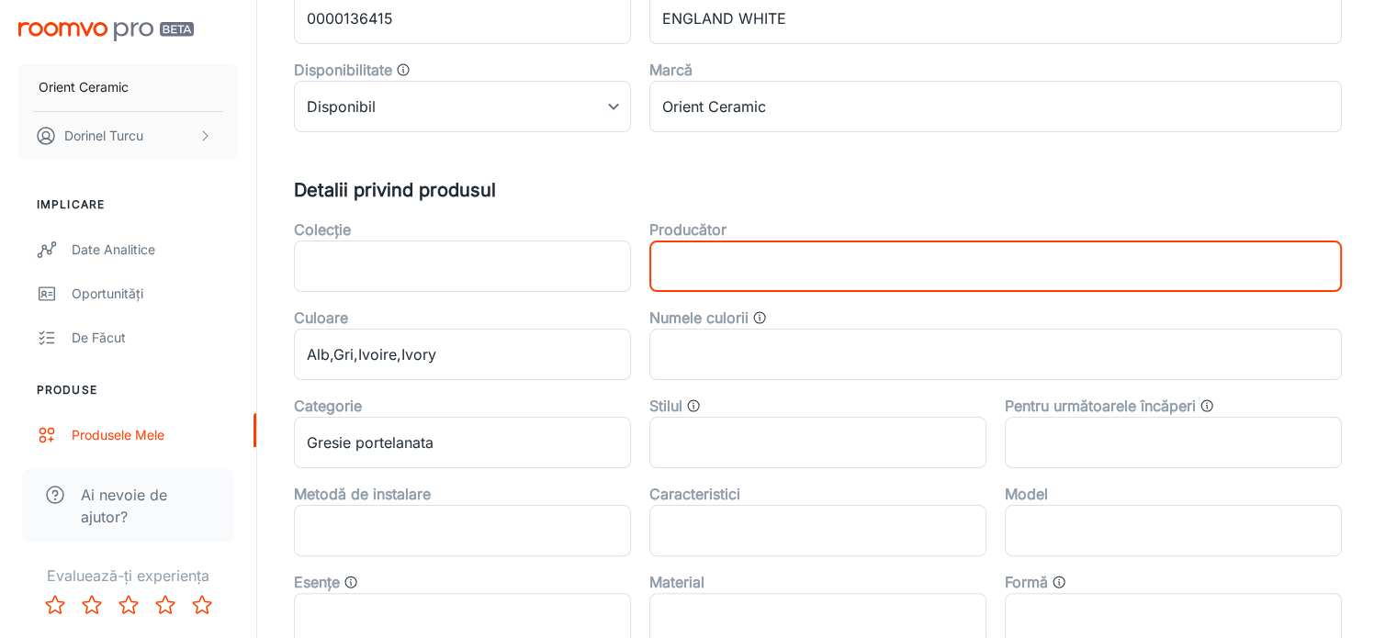
click at [841, 262] on input "text" at bounding box center [995, 266] width 692 height 51
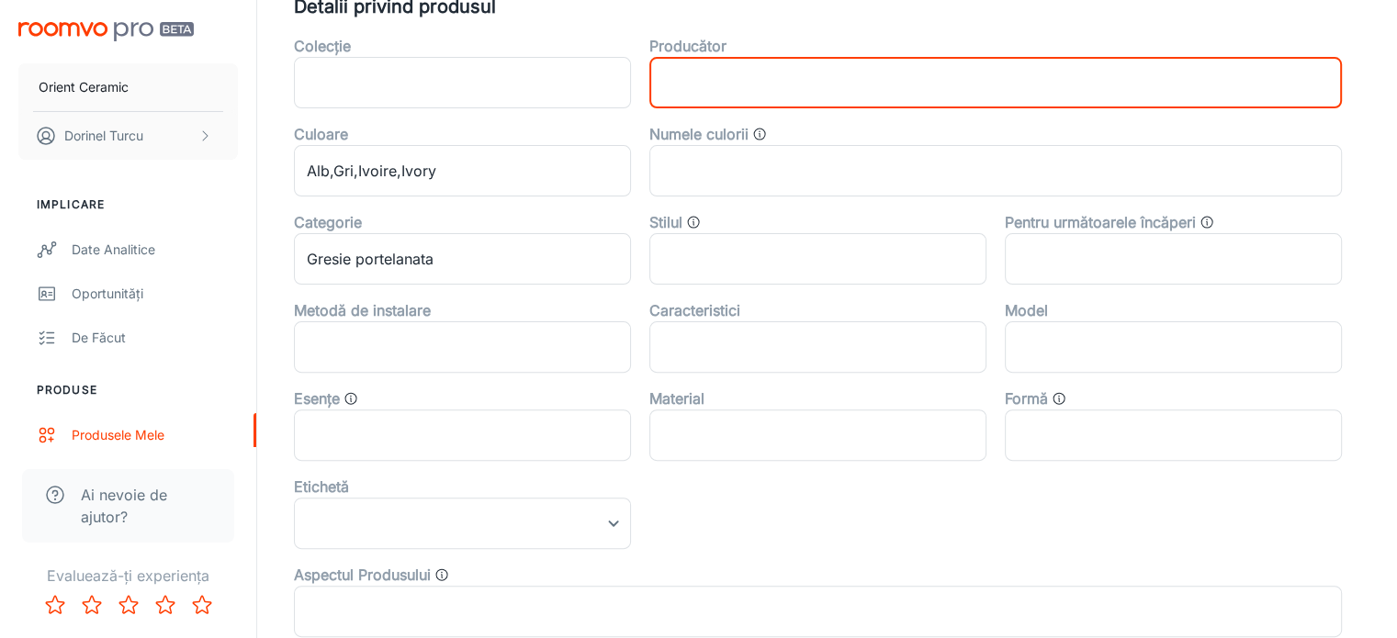
scroll to position [536, 0]
click at [1129, 254] on input "text" at bounding box center [1173, 258] width 337 height 51
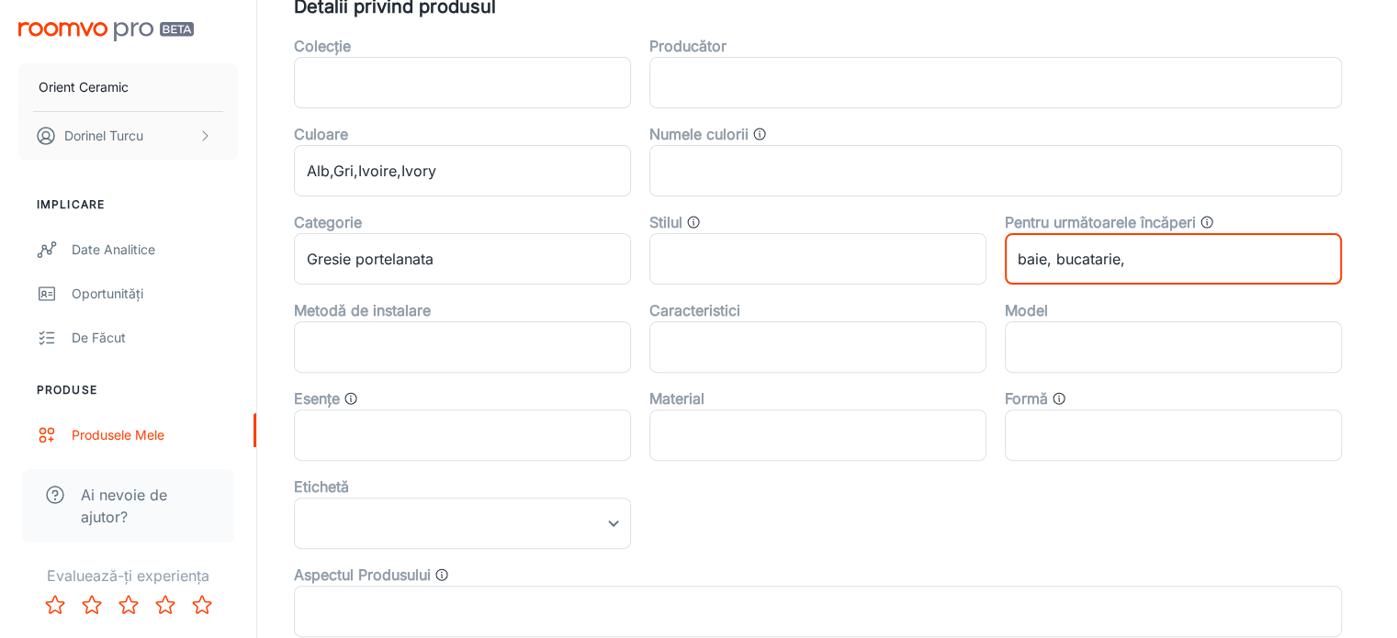
type input "baie, bucatarie,"
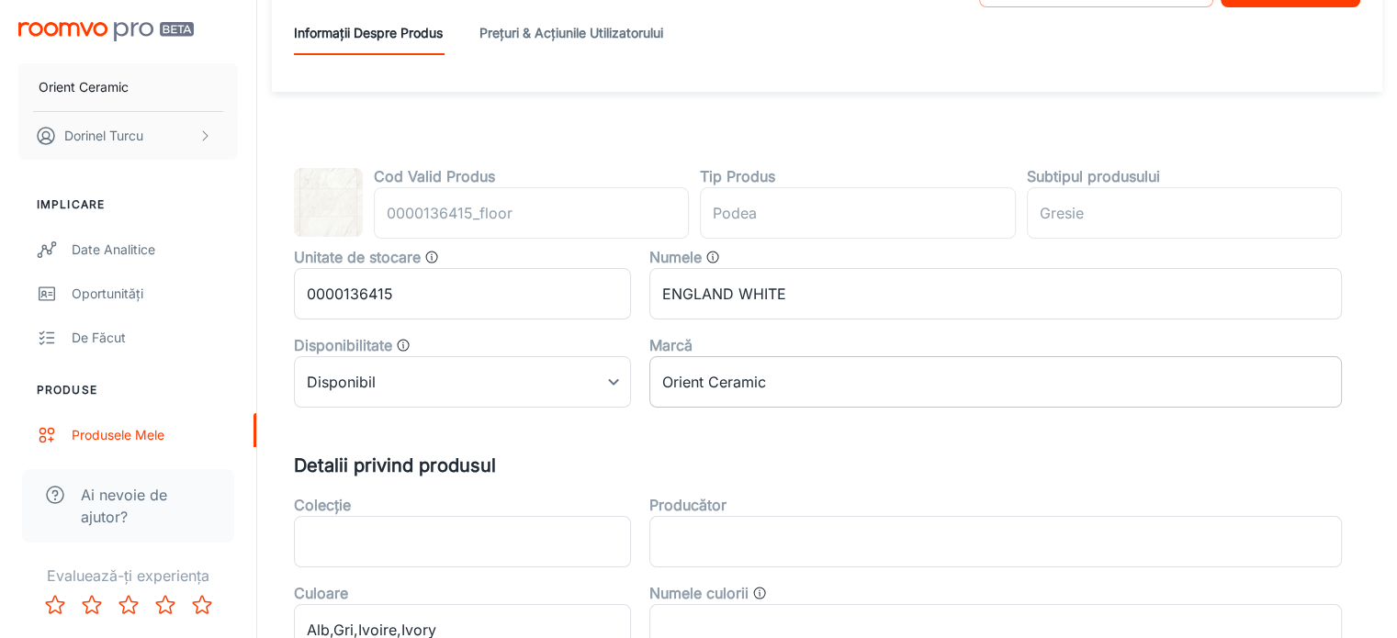
scroll to position [0, 0]
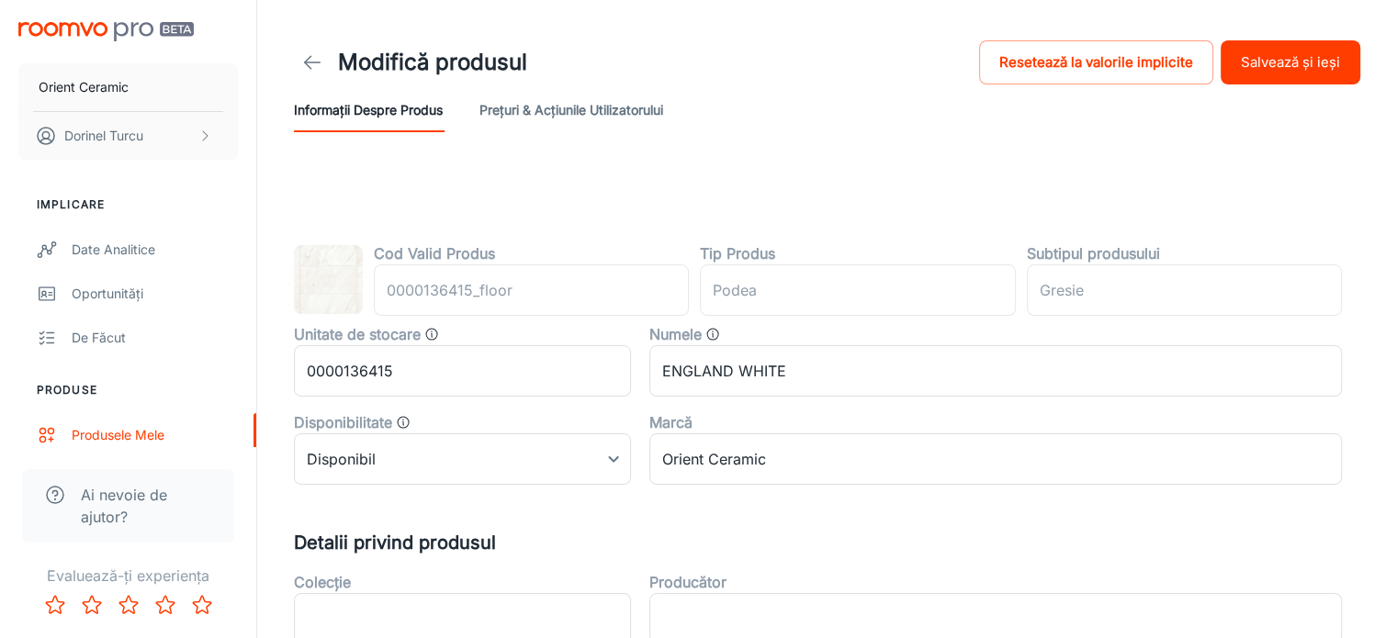
click at [593, 105] on button "Prețuri & Acțiunile utilizatorului" at bounding box center [571, 110] width 184 height 44
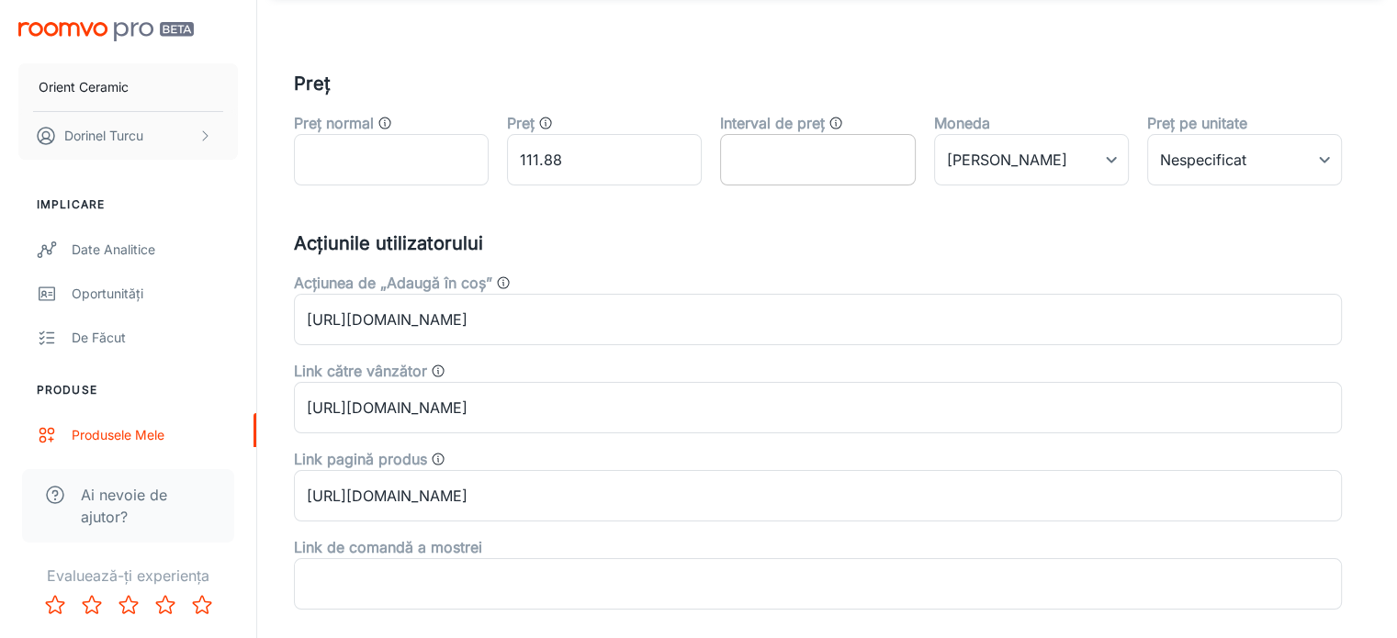
scroll to position [77, 0]
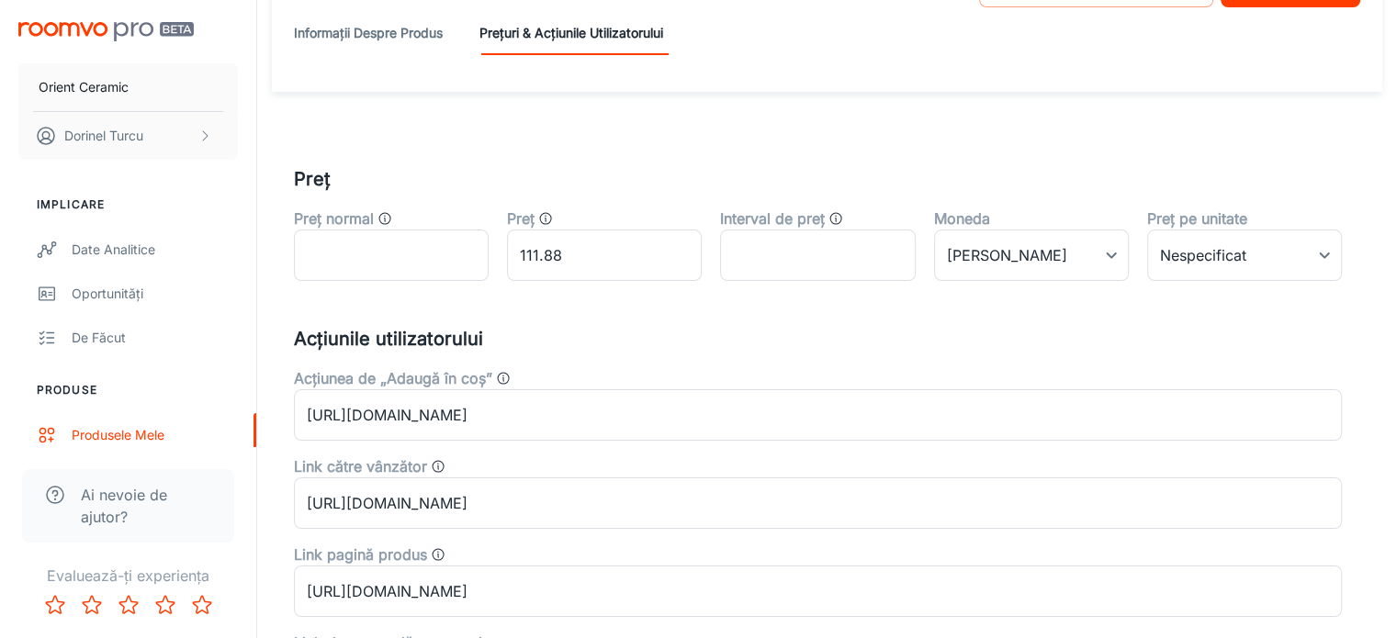
click at [401, 13] on button "Informații despre produs" at bounding box center [368, 33] width 149 height 44
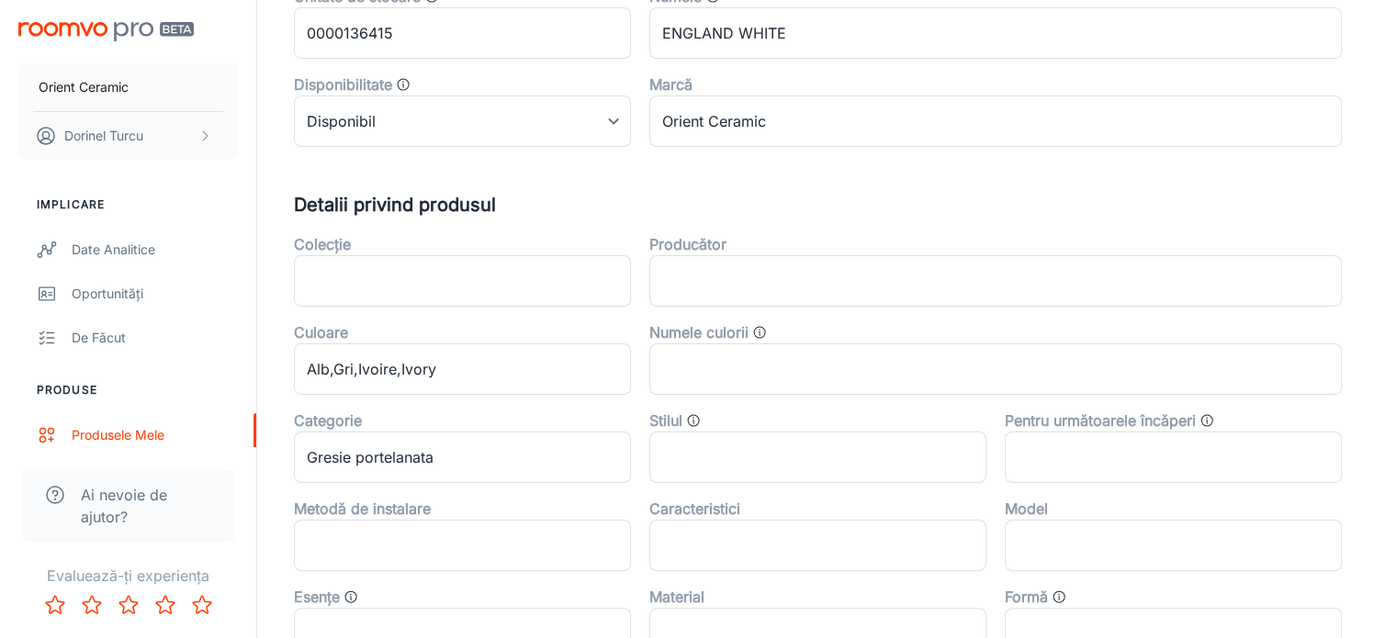
scroll to position [367, 0]
